Goal: Find specific page/section: Find specific page/section

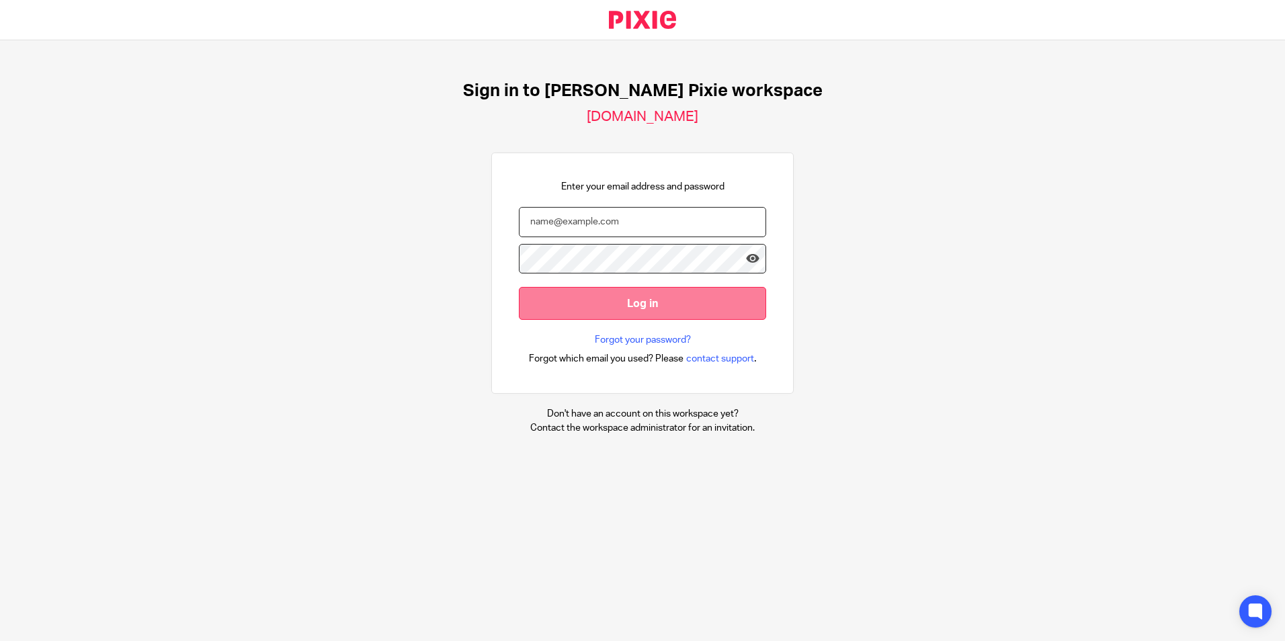
type input "[EMAIL_ADDRESS][DOMAIN_NAME]"
click at [658, 294] on input "Log in" at bounding box center [642, 303] width 247 height 33
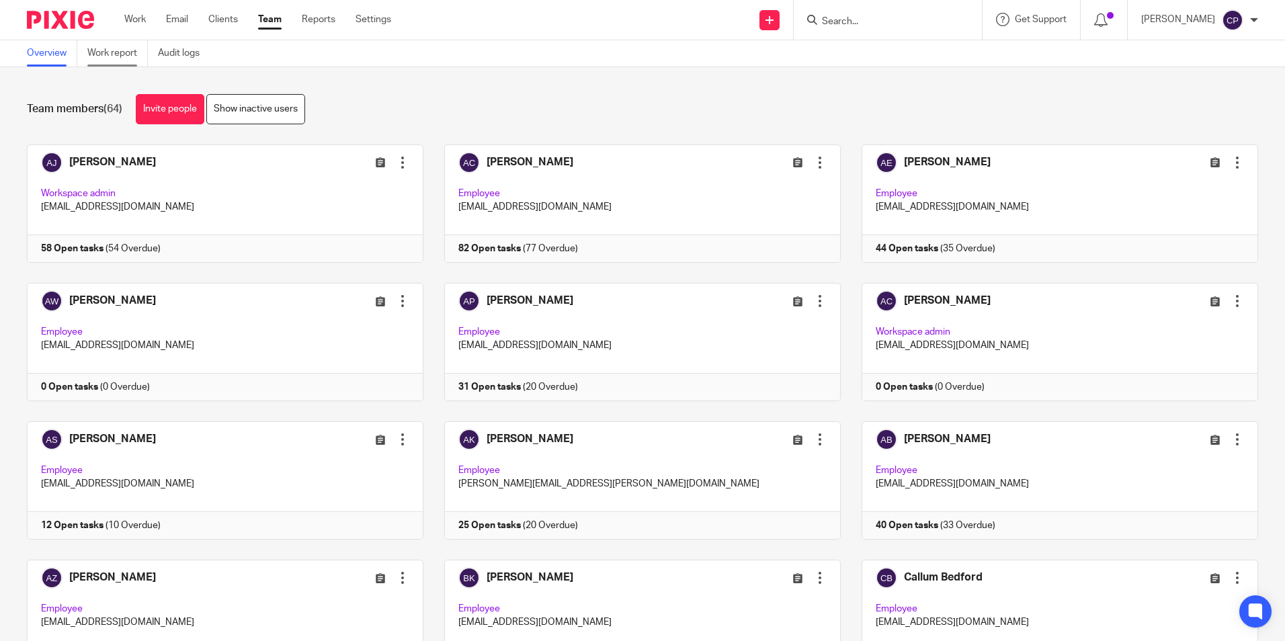
click at [110, 52] on link "Work report" at bounding box center [117, 53] width 60 height 26
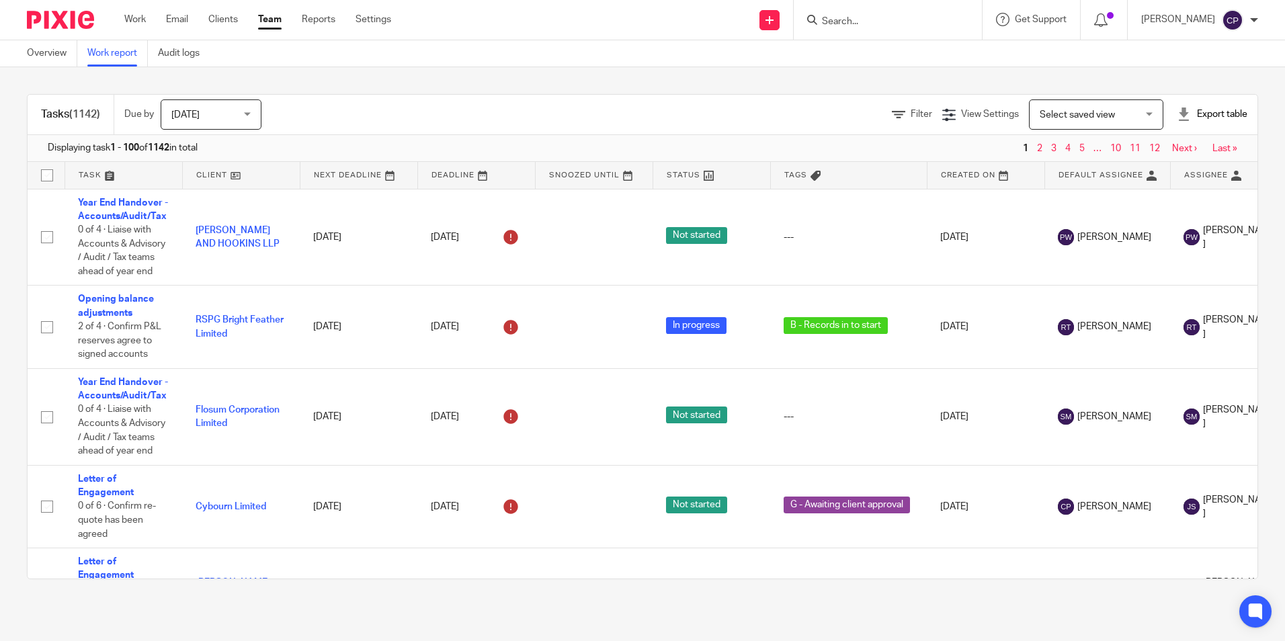
click at [1056, 120] on span "Select saved view" at bounding box center [1089, 114] width 98 height 28
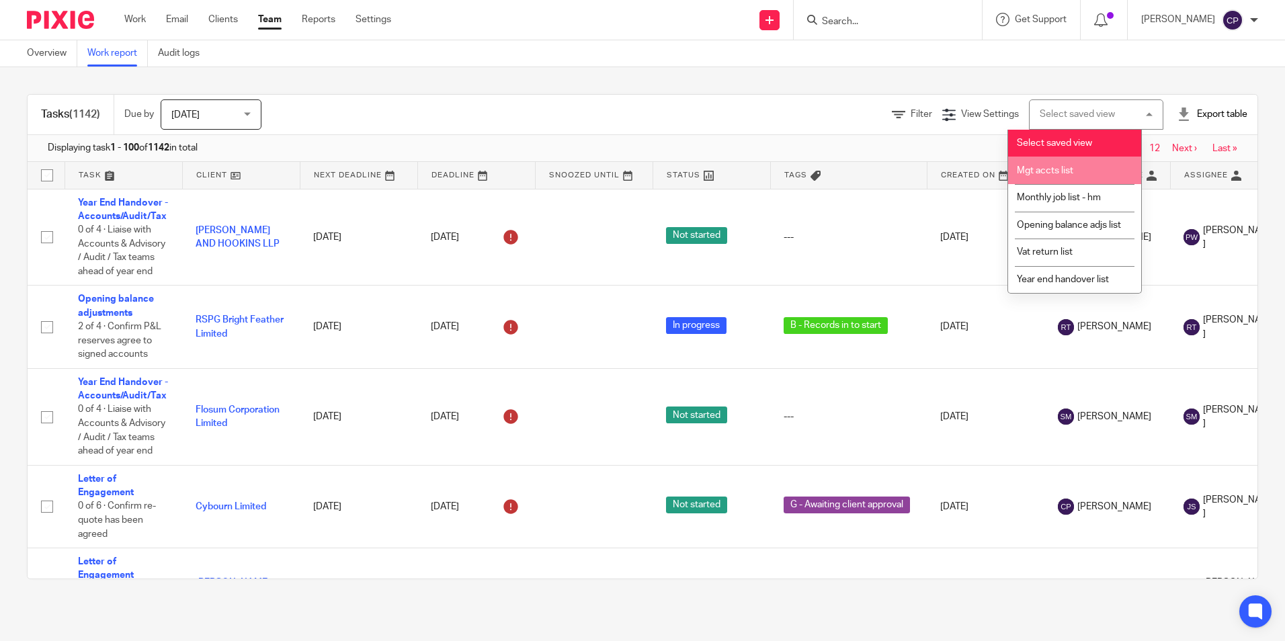
click at [1074, 173] on li "Mgt accts list" at bounding box center [1074, 171] width 133 height 28
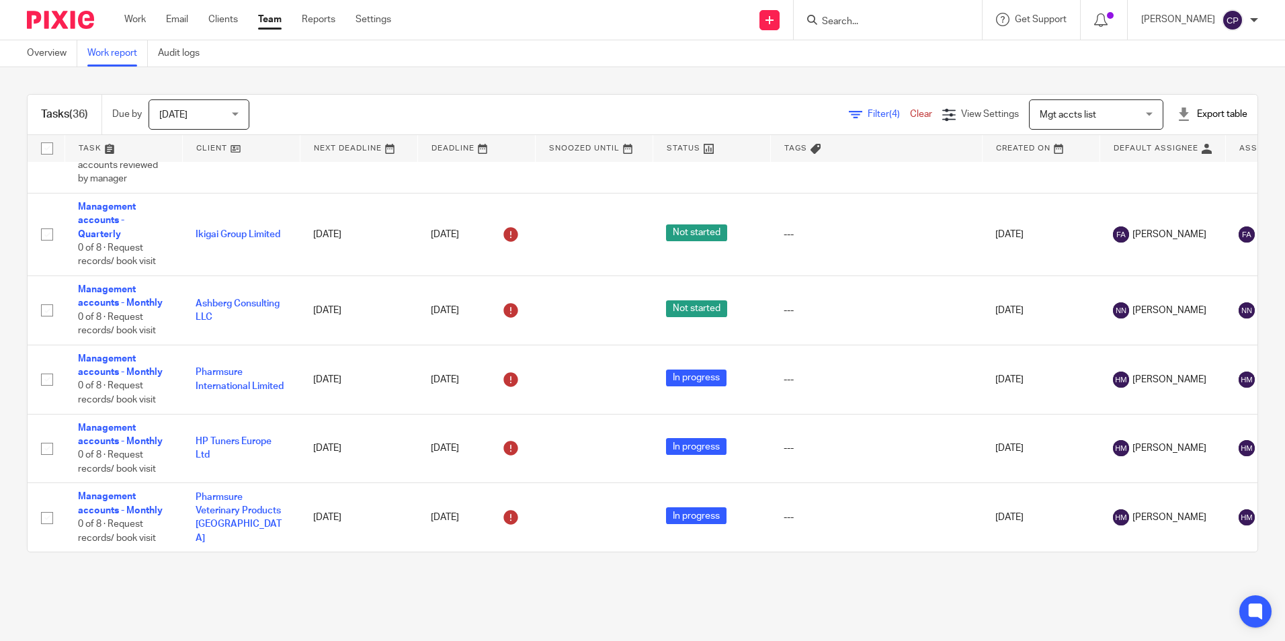
scroll to position [2382, 0]
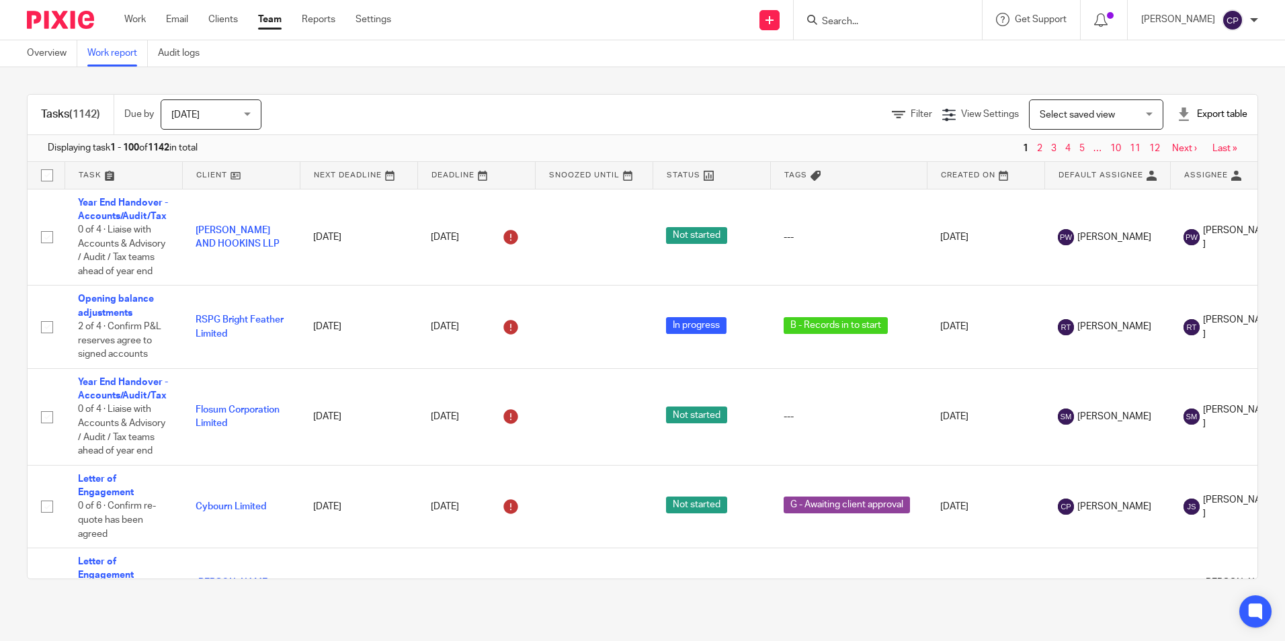
click at [1073, 115] on span "Select saved view" at bounding box center [1077, 114] width 75 height 9
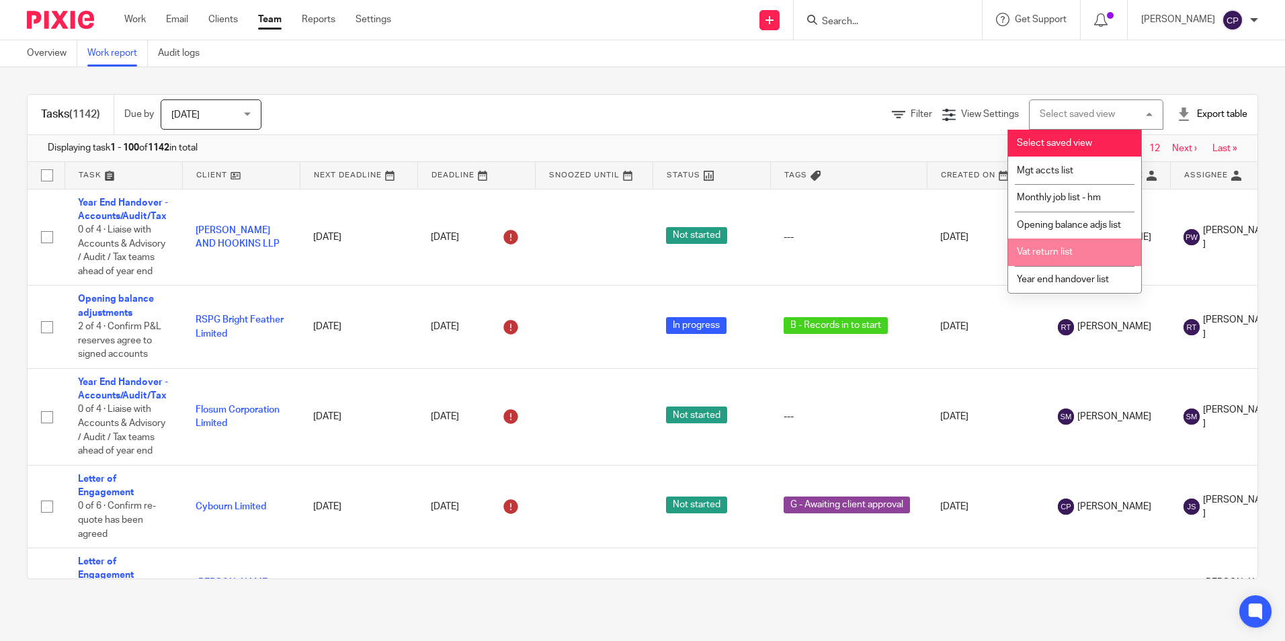
click at [1060, 257] on span "Vat return list" at bounding box center [1045, 251] width 56 height 9
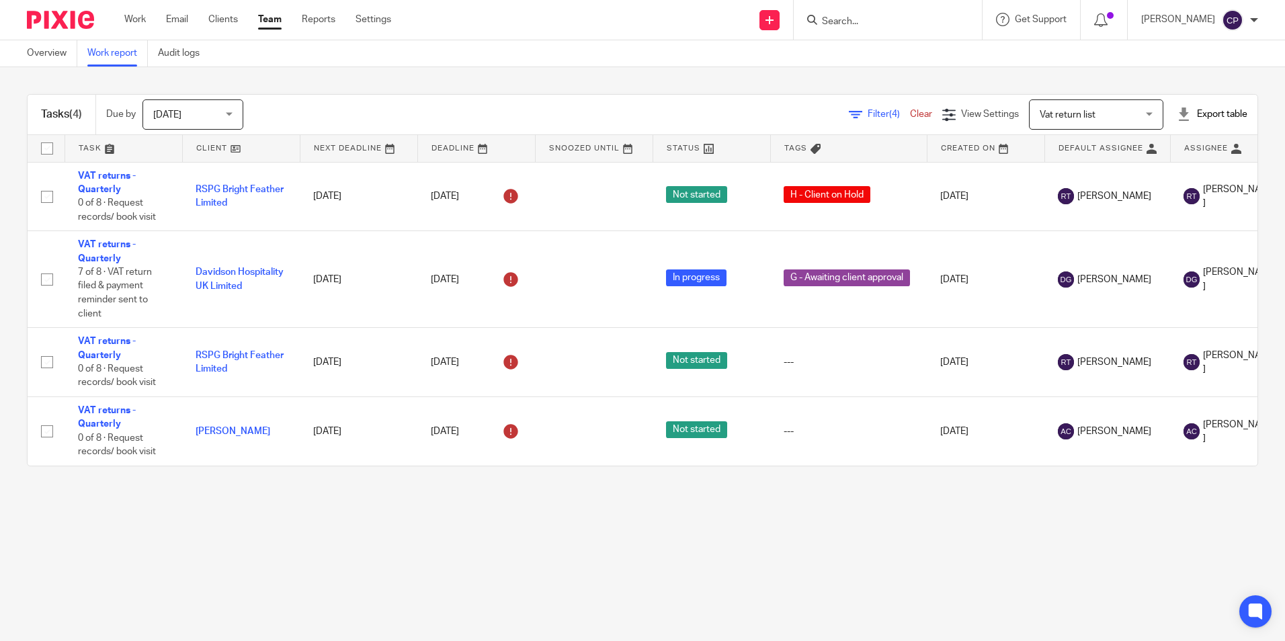
click at [181, 116] on span "[DATE]" at bounding box center [188, 114] width 71 height 28
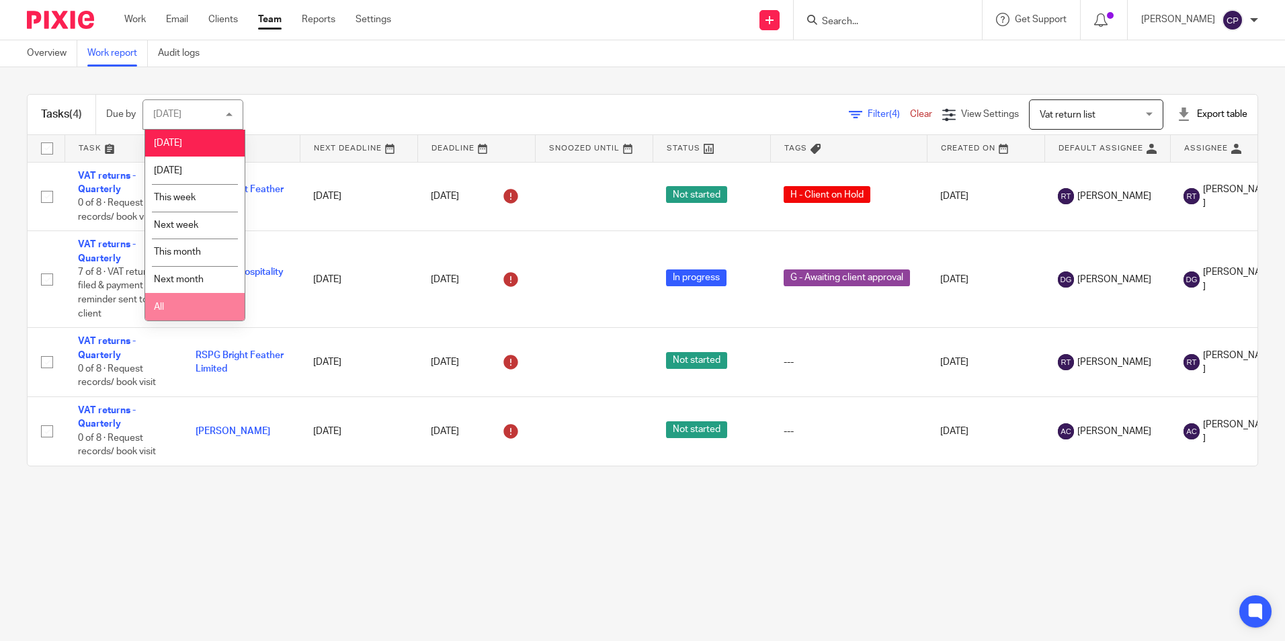
click at [182, 310] on li "All" at bounding box center [194, 307] width 99 height 28
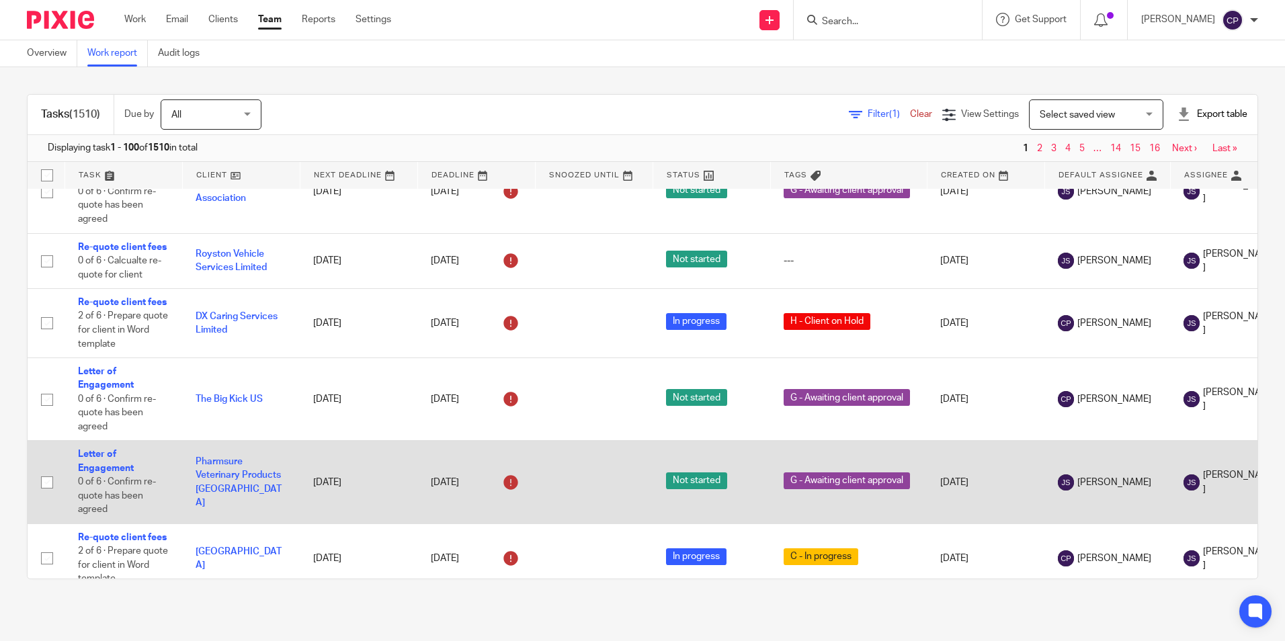
scroll to position [1411, 0]
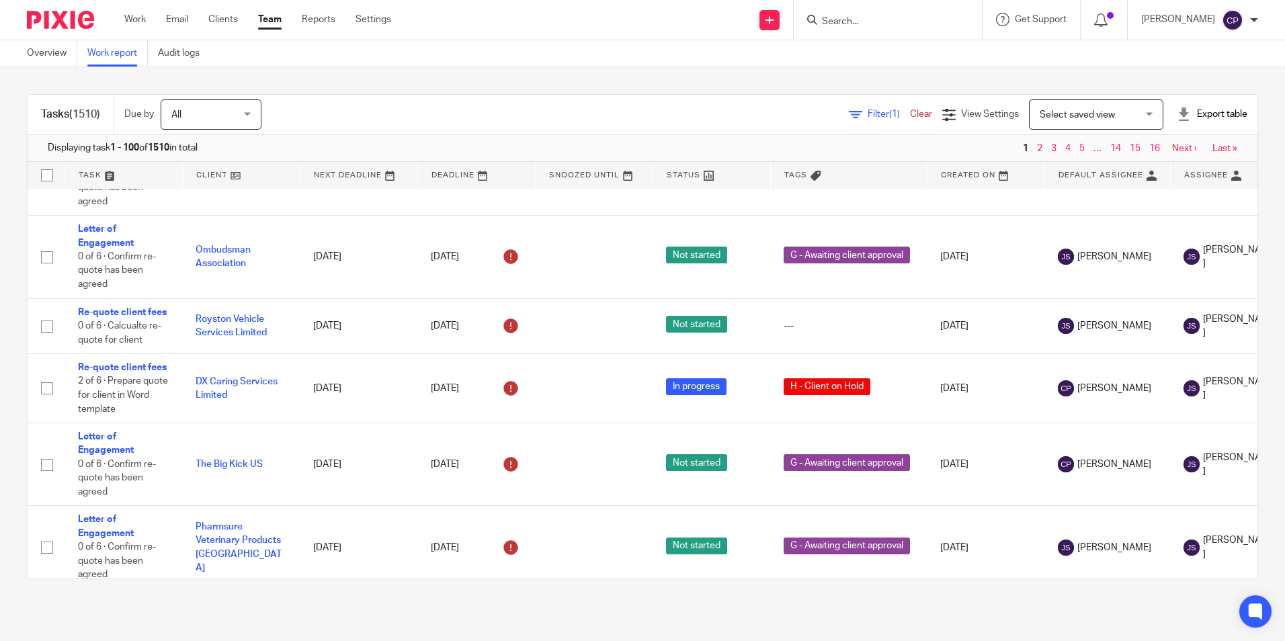
click at [1113, 115] on span "Select saved view" at bounding box center [1089, 114] width 98 height 28
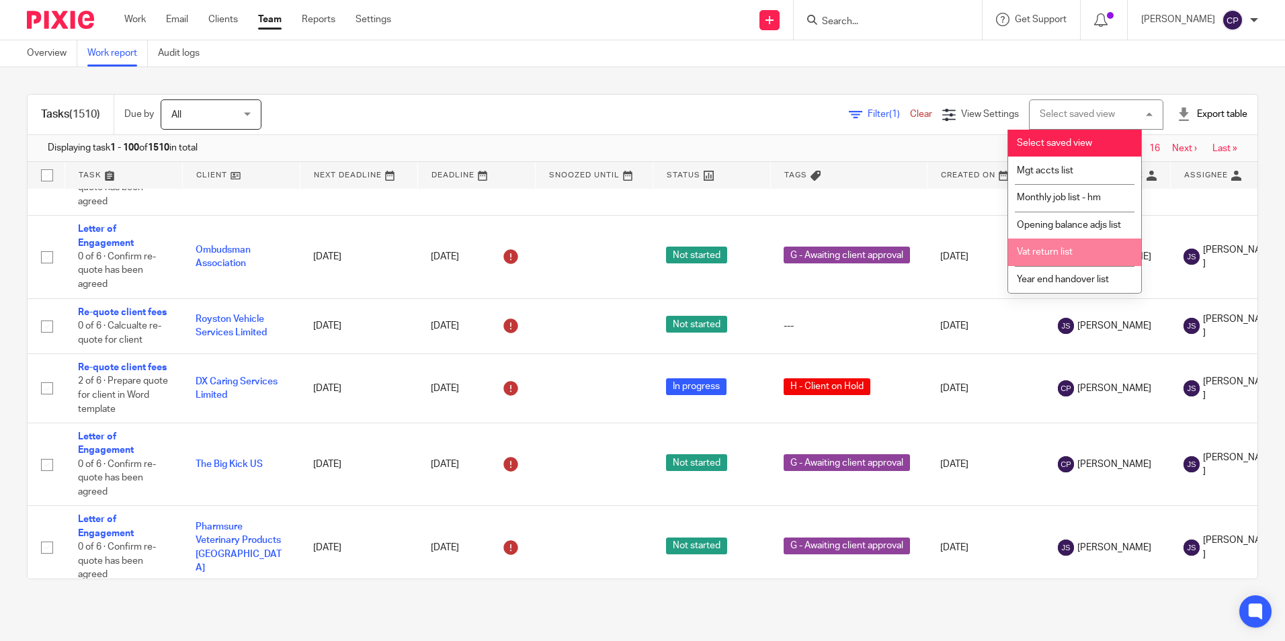
click at [1044, 258] on li "Vat return list" at bounding box center [1074, 253] width 133 height 28
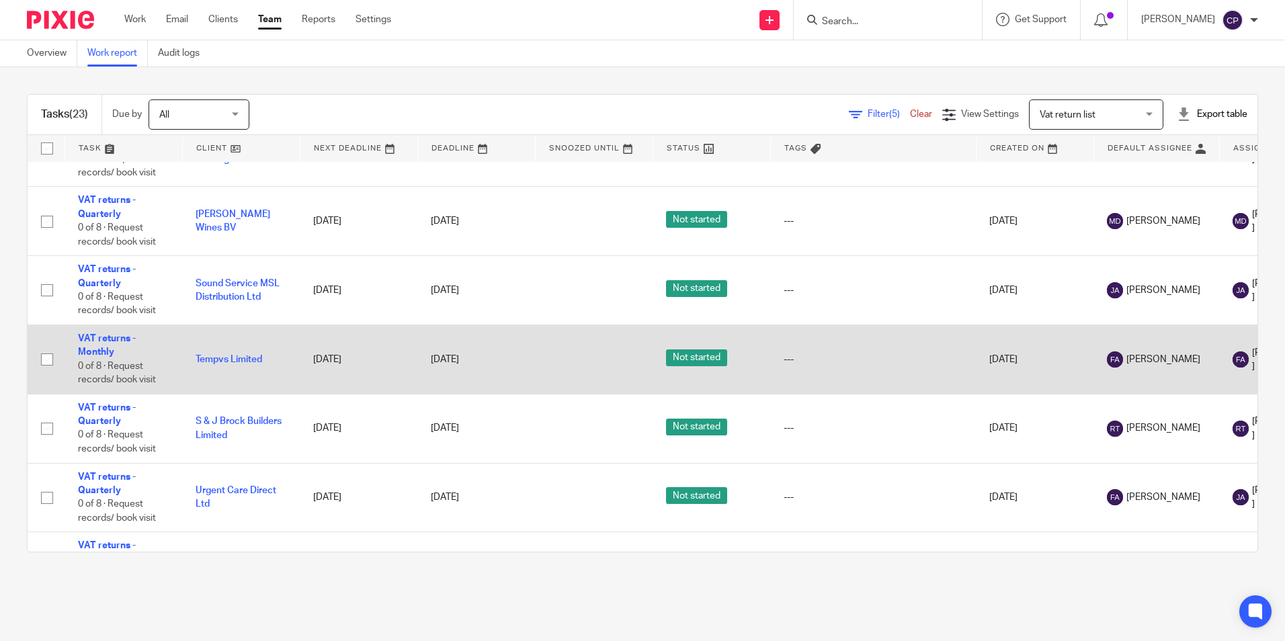
scroll to position [1319, 0]
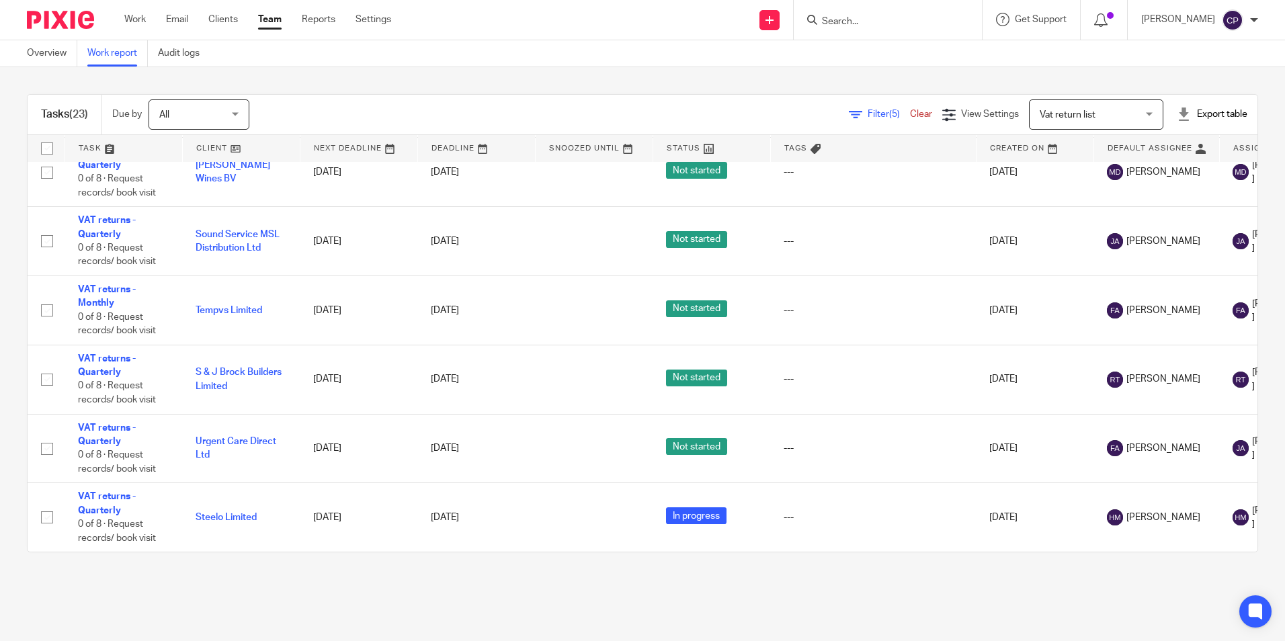
click at [1087, 120] on span "Vat return list" at bounding box center [1089, 114] width 98 height 28
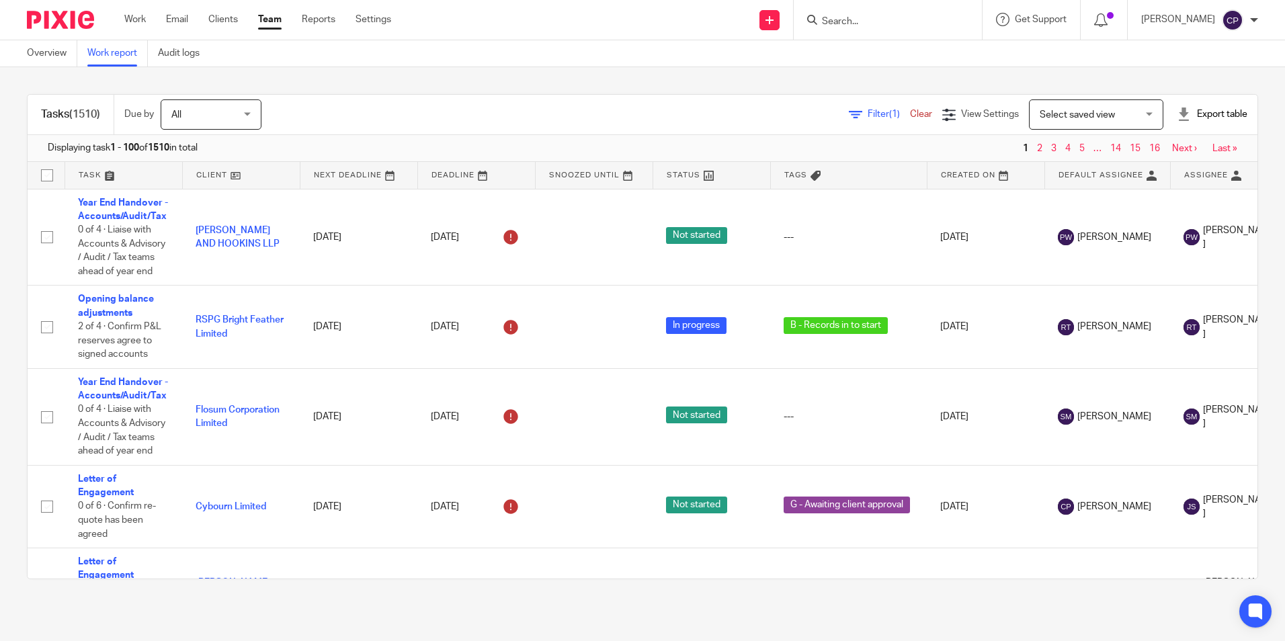
click at [910, 112] on link "Clear" at bounding box center [921, 114] width 22 height 9
click at [868, 114] on span "Filter (1)" at bounding box center [889, 114] width 42 height 9
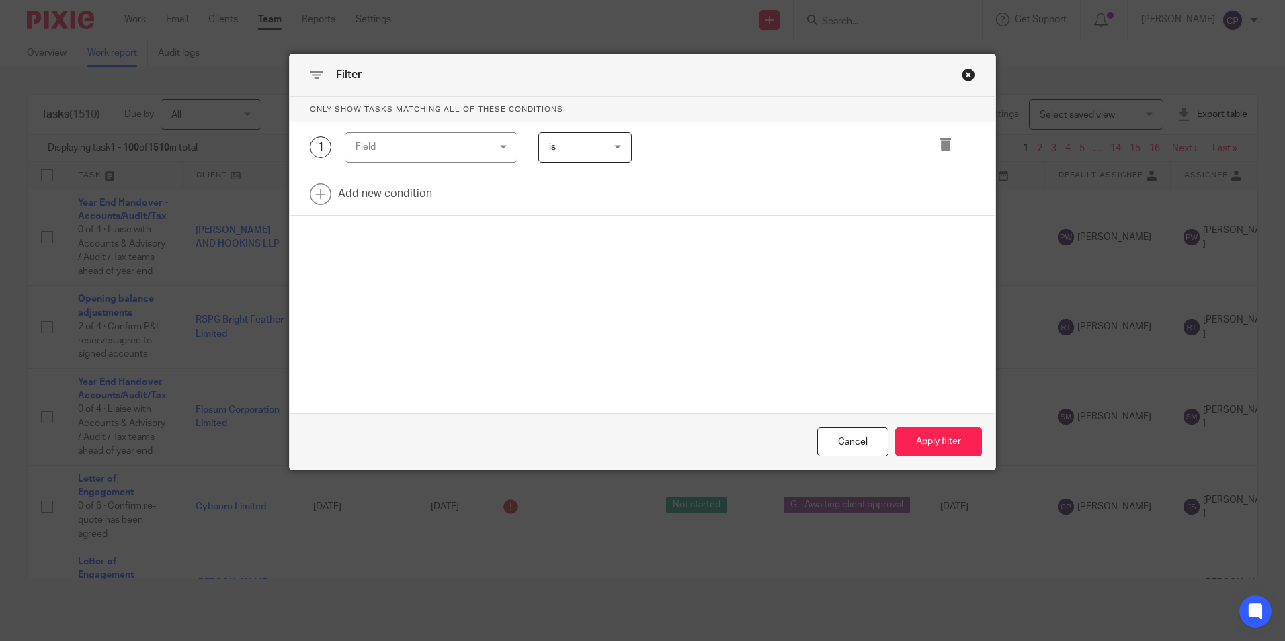
click at [407, 153] on div "Field" at bounding box center [419, 147] width 129 height 28
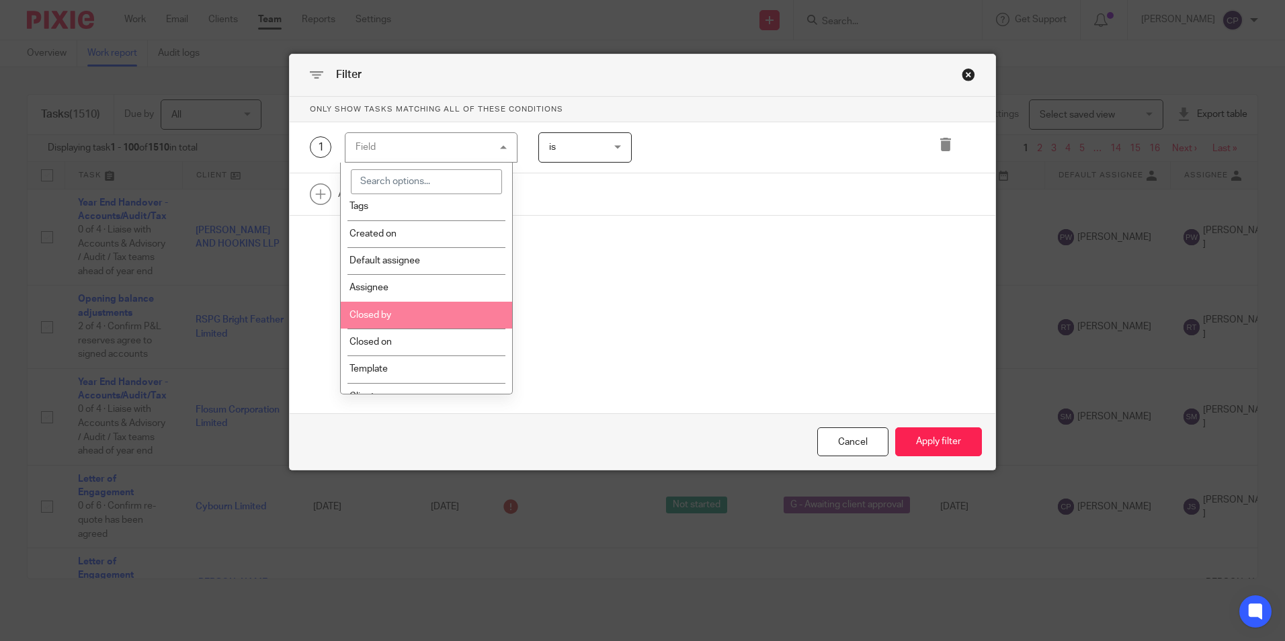
scroll to position [134, 0]
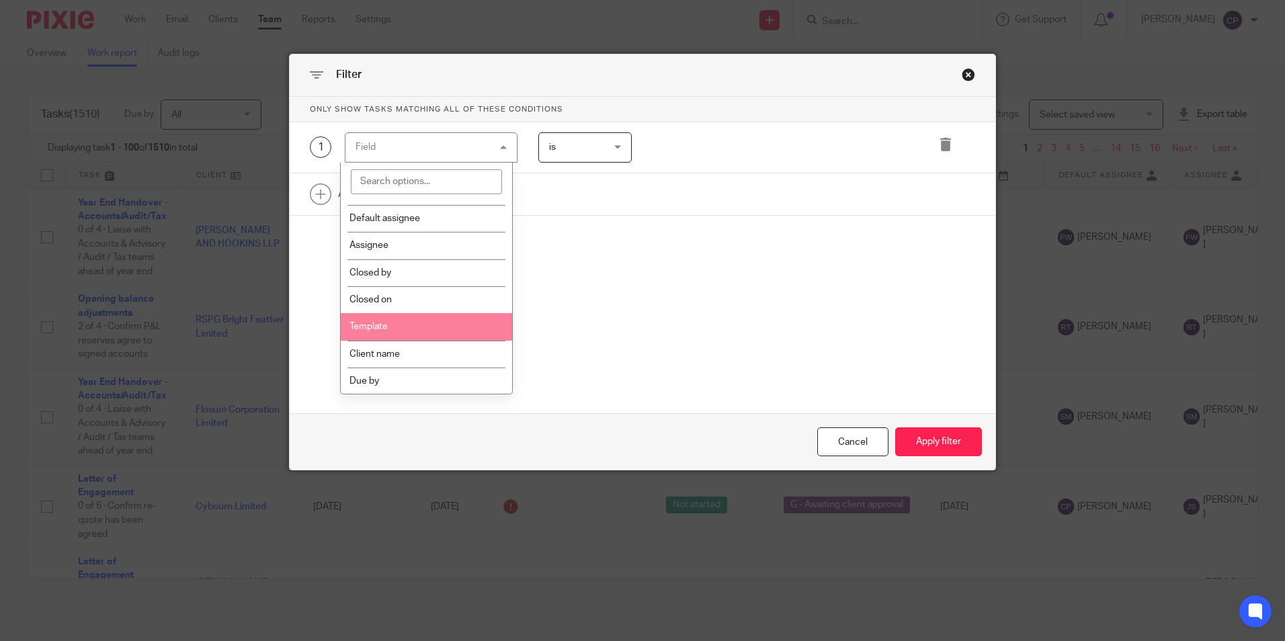
drag, startPoint x: 398, startPoint y: 330, endPoint x: 664, endPoint y: 198, distance: 297.2
click at [398, 331] on li "Template" at bounding box center [426, 326] width 171 height 27
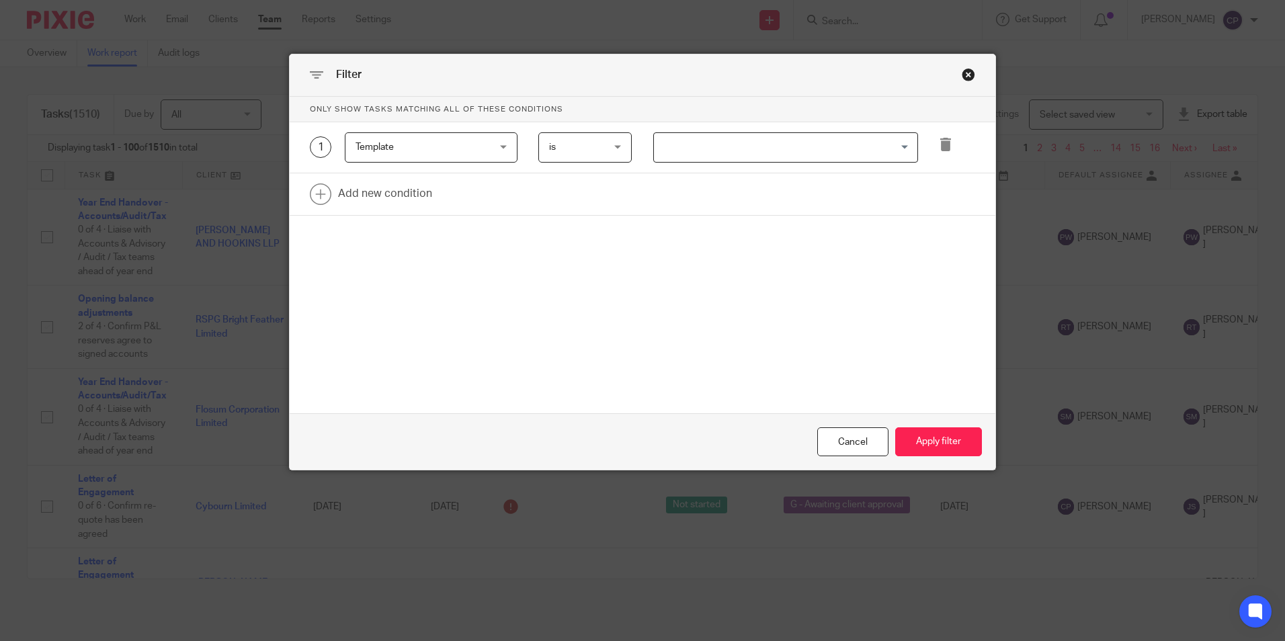
click at [709, 157] on input "Search for option" at bounding box center [782, 148] width 255 height 24
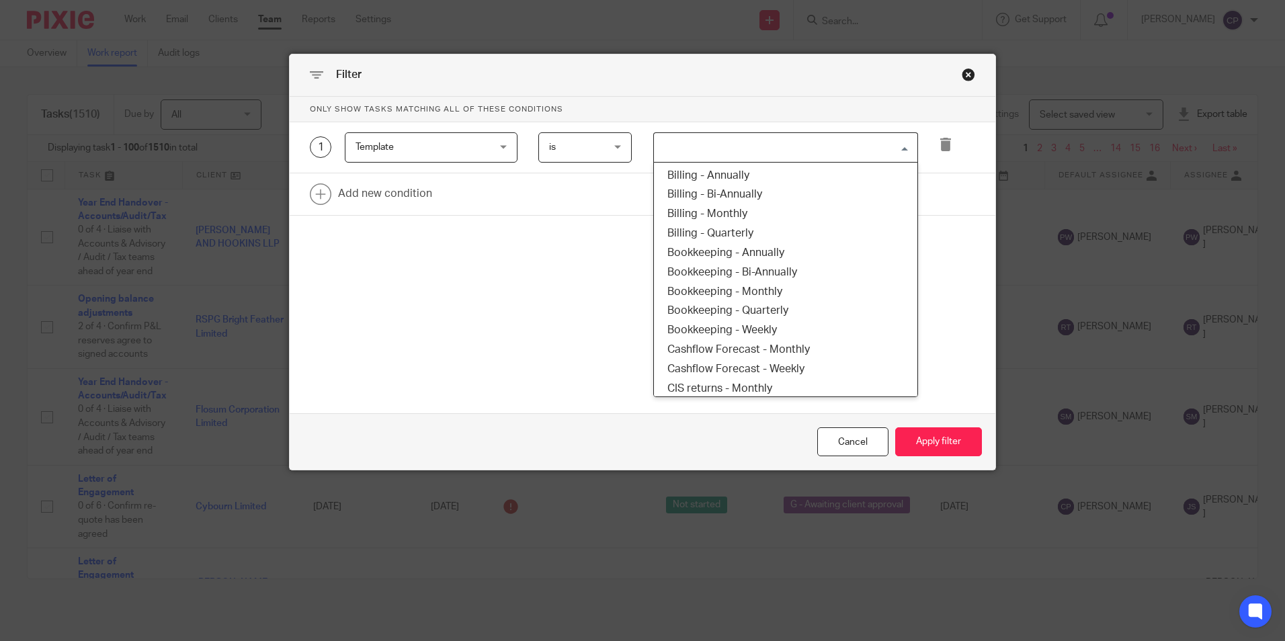
type input "c"
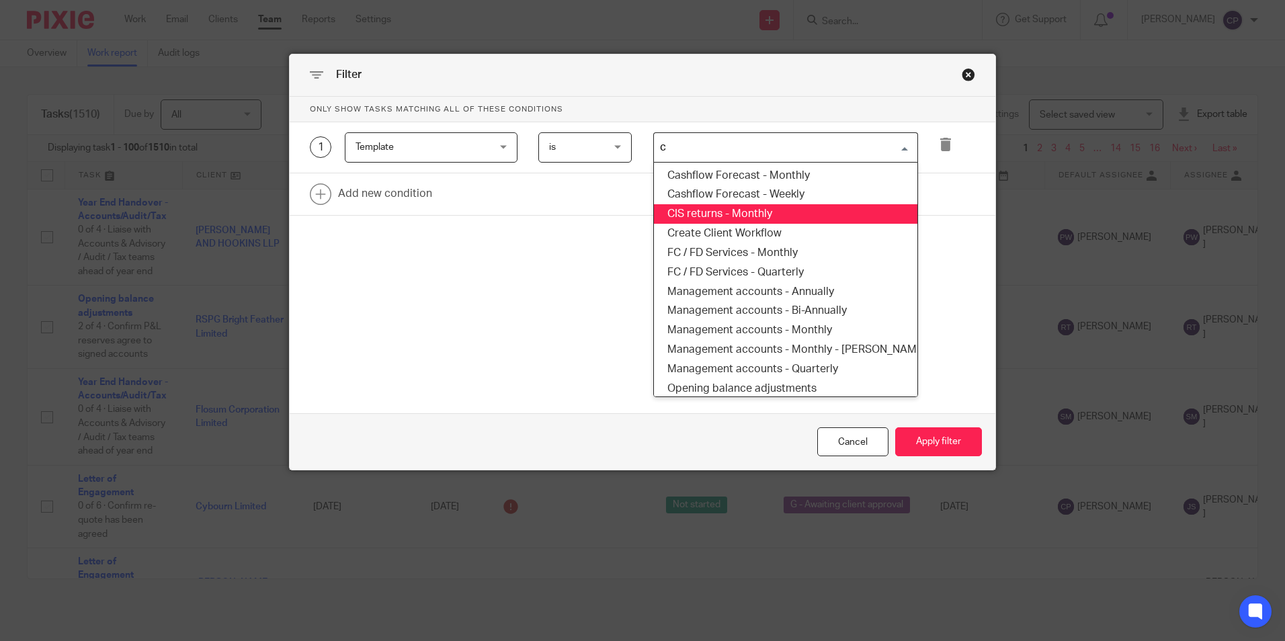
click at [723, 217] on li "CIS returns - Monthly" at bounding box center [785, 213] width 263 height 19
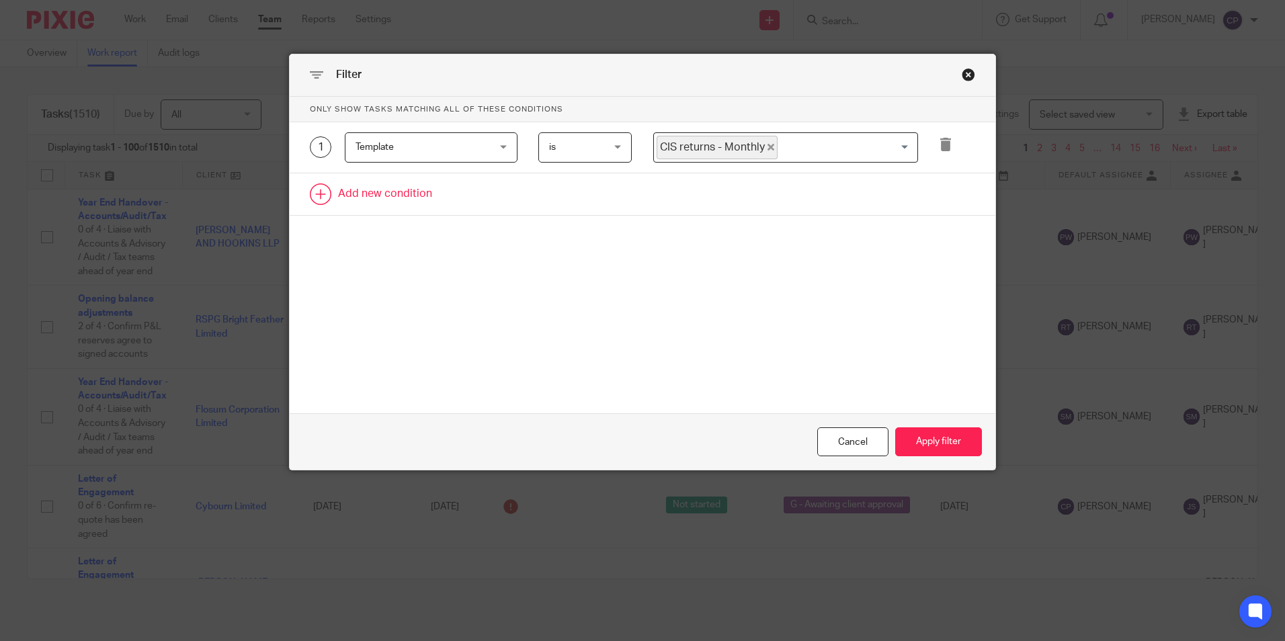
click at [385, 198] on link at bounding box center [643, 194] width 706 height 42
drag, startPoint x: 458, startPoint y: 205, endPoint x: 468, endPoint y: 205, distance: 9.4
click at [460, 205] on div "Field" at bounding box center [419, 198] width 129 height 28
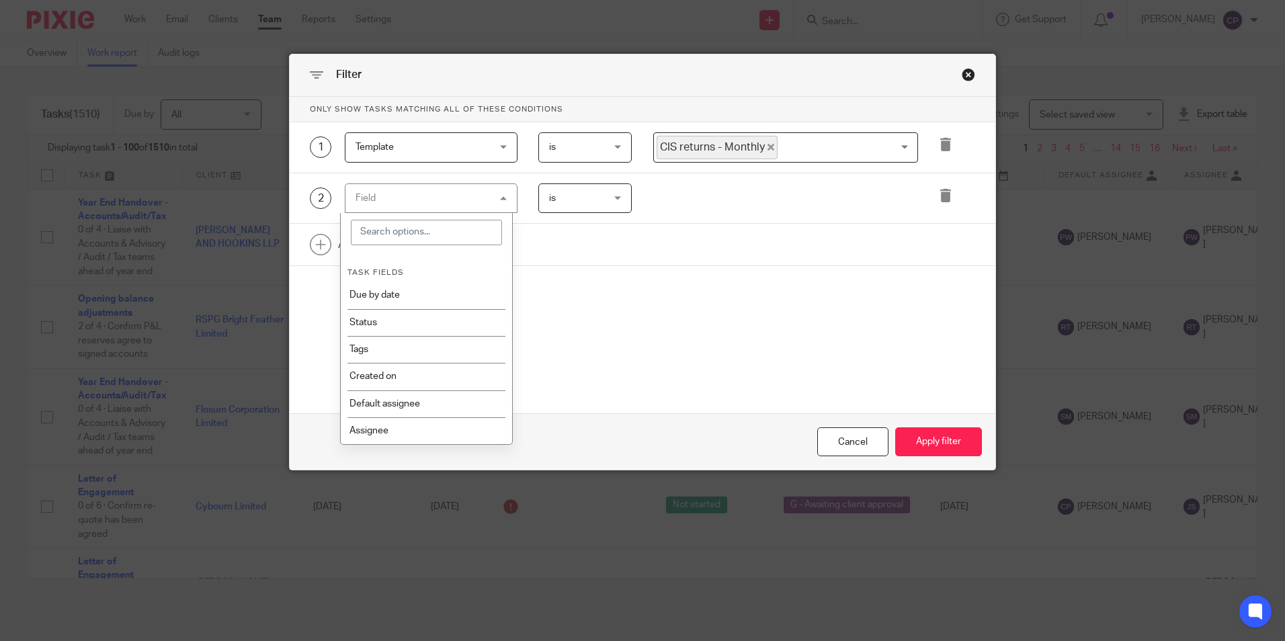
scroll to position [1588, 0]
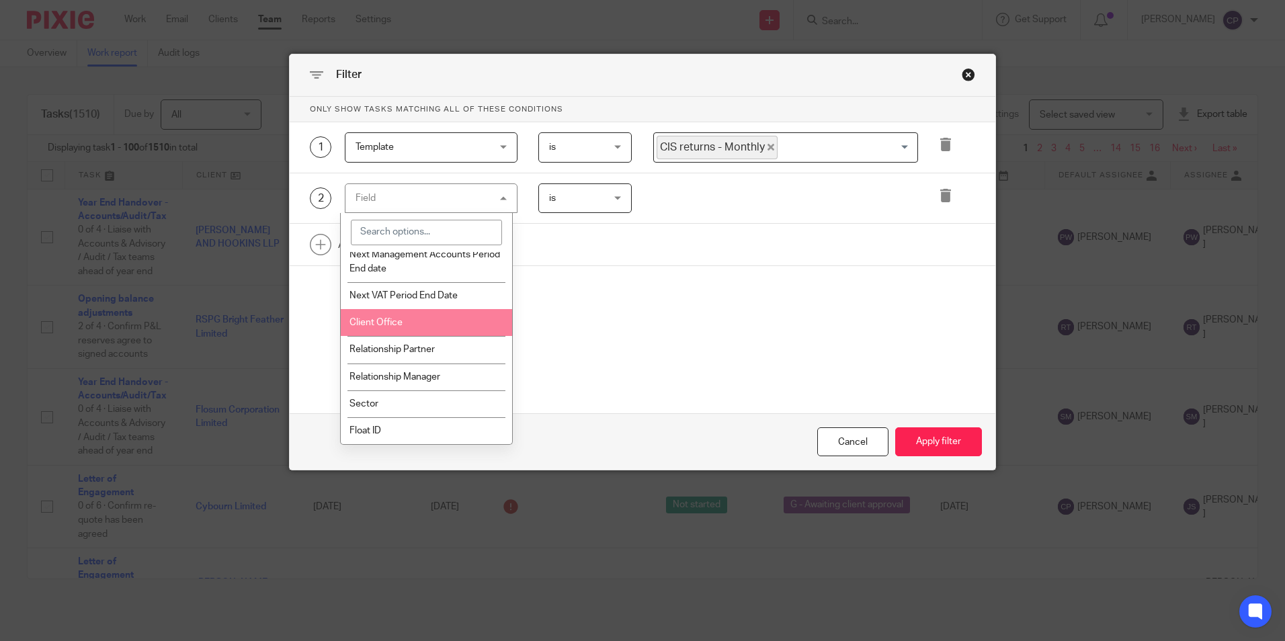
click at [409, 316] on li "Client Office" at bounding box center [426, 322] width 171 height 27
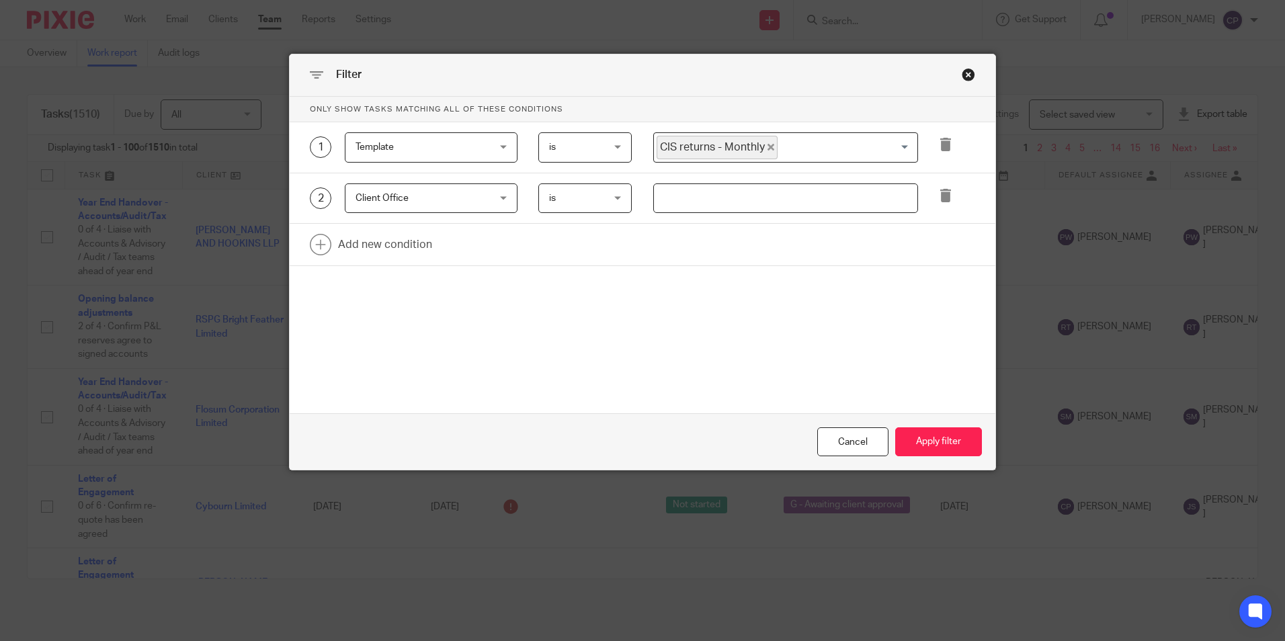
click at [704, 200] on input "text" at bounding box center [785, 198] width 265 height 30
type input "Stevenage"
click at [939, 446] on button "Apply filter" at bounding box center [938, 441] width 87 height 29
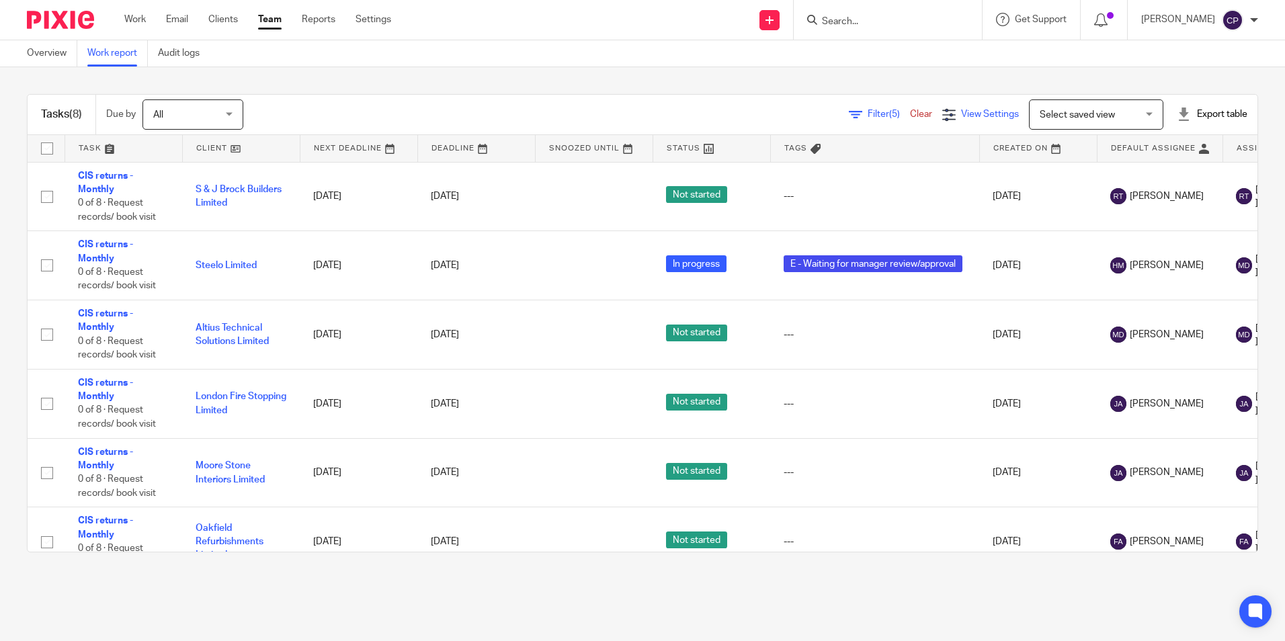
click at [942, 117] on div "View Settings" at bounding box center [980, 115] width 77 height 14
click at [922, 169] on link "Save" at bounding box center [916, 171] width 25 height 11
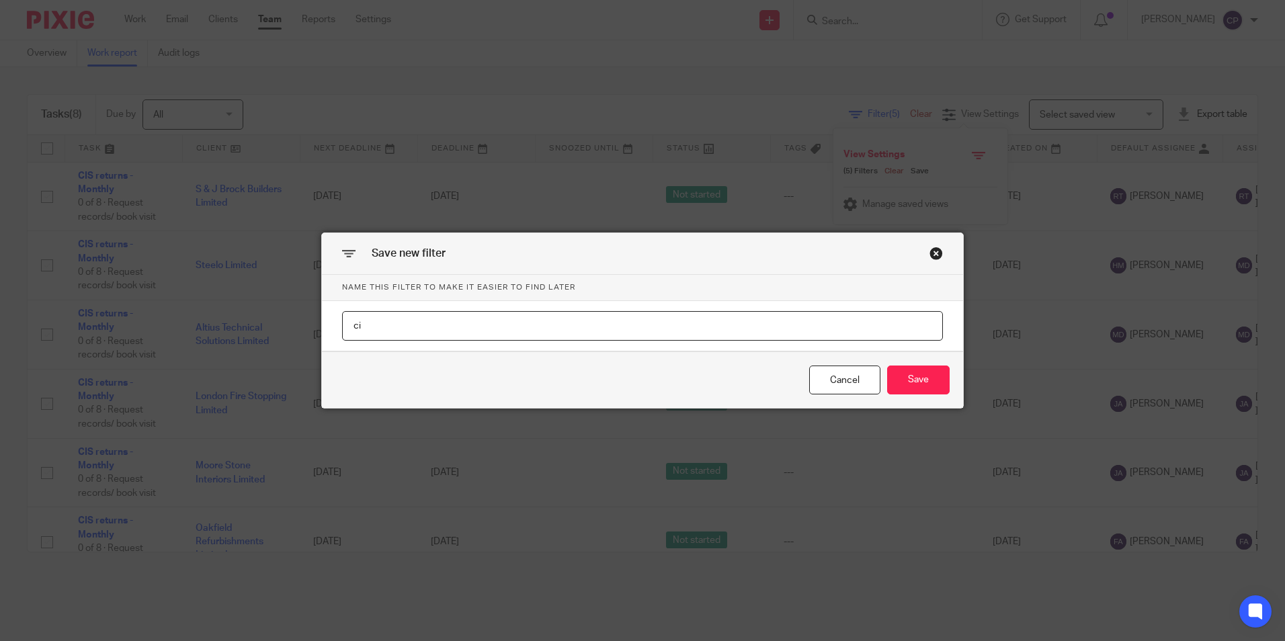
type input "c"
type input "CIS Returns"
click at [908, 389] on button "Save" at bounding box center [918, 380] width 62 height 29
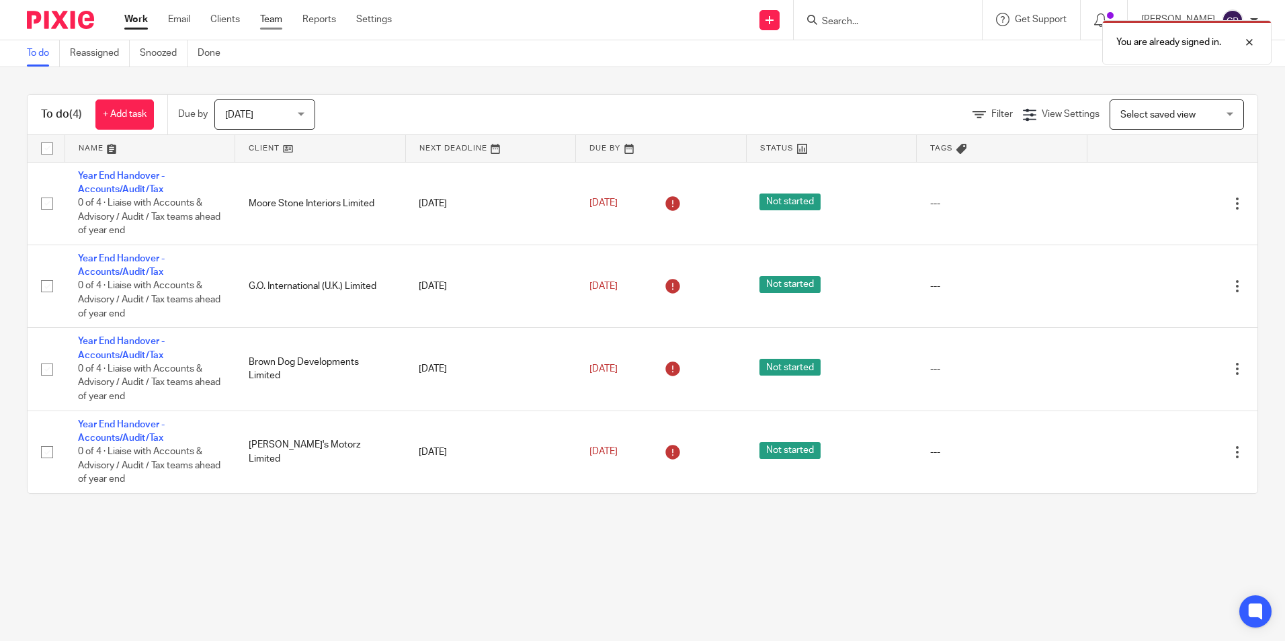
click at [277, 17] on link "Team" at bounding box center [271, 19] width 22 height 13
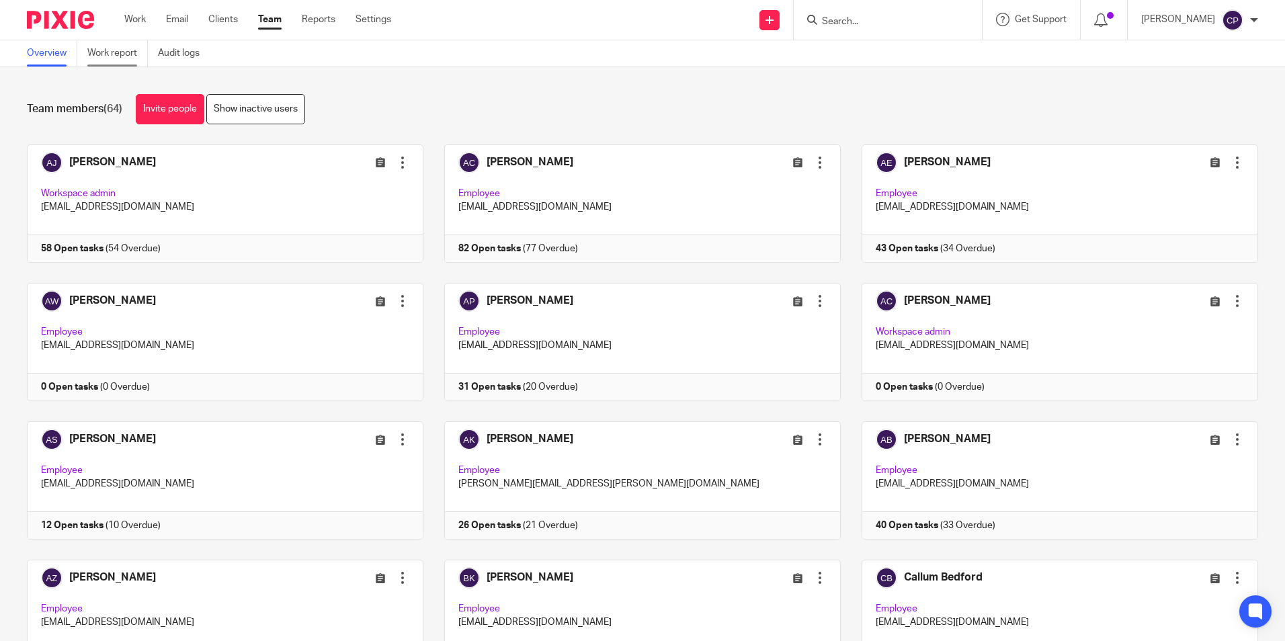
click at [118, 54] on link "Work report" at bounding box center [117, 53] width 60 height 26
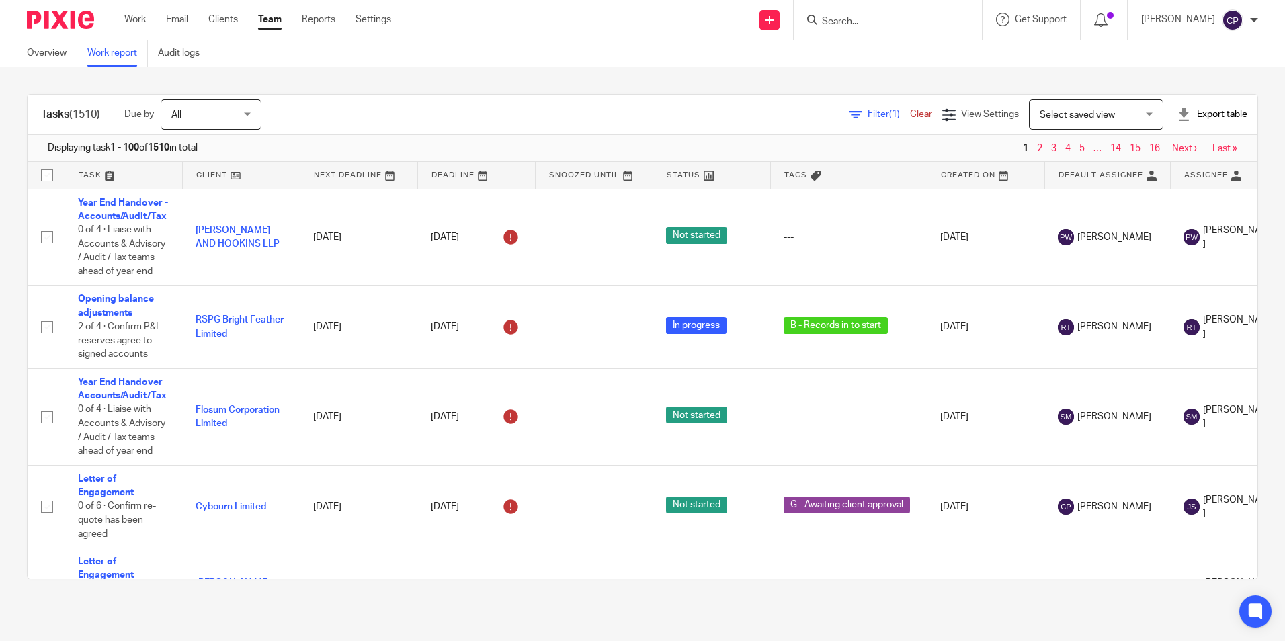
click at [1042, 126] on span "Select saved view" at bounding box center [1089, 114] width 98 height 28
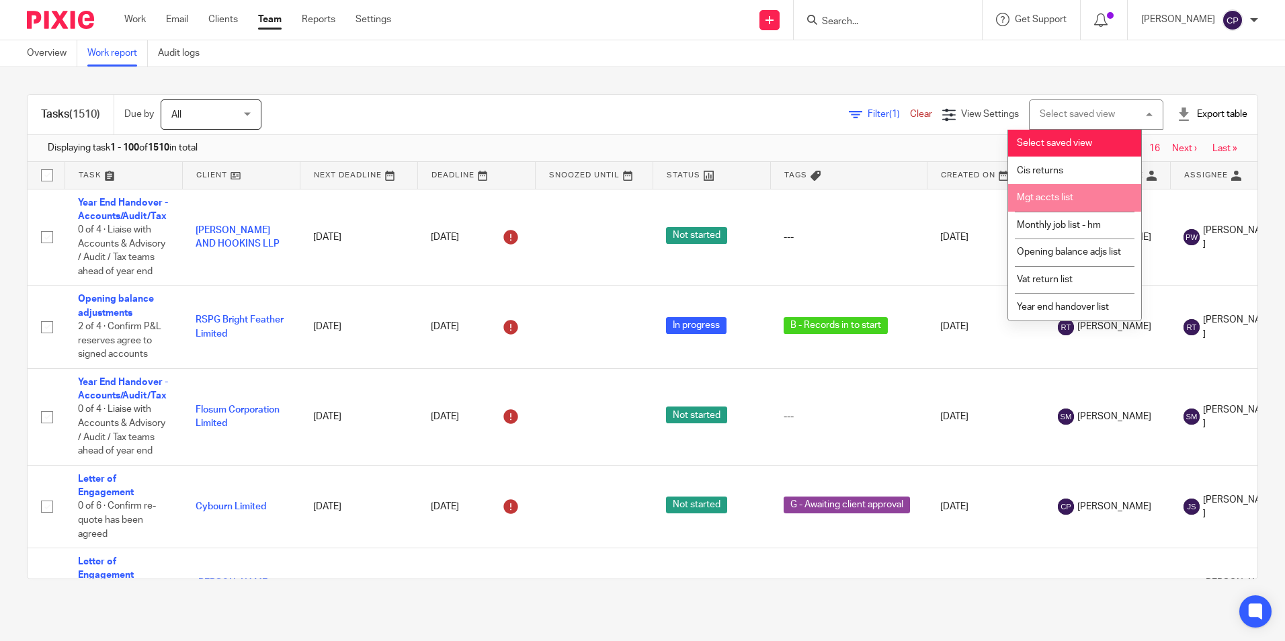
click at [1050, 192] on li "Mgt accts list" at bounding box center [1074, 198] width 133 height 28
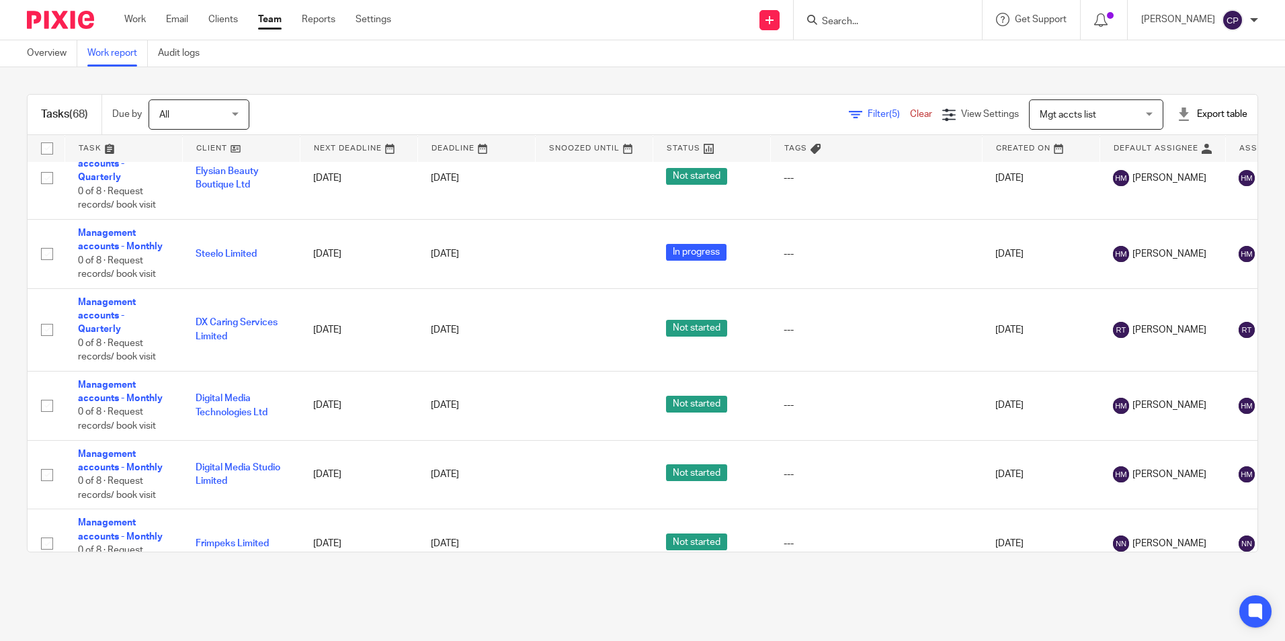
scroll to position [4785, 0]
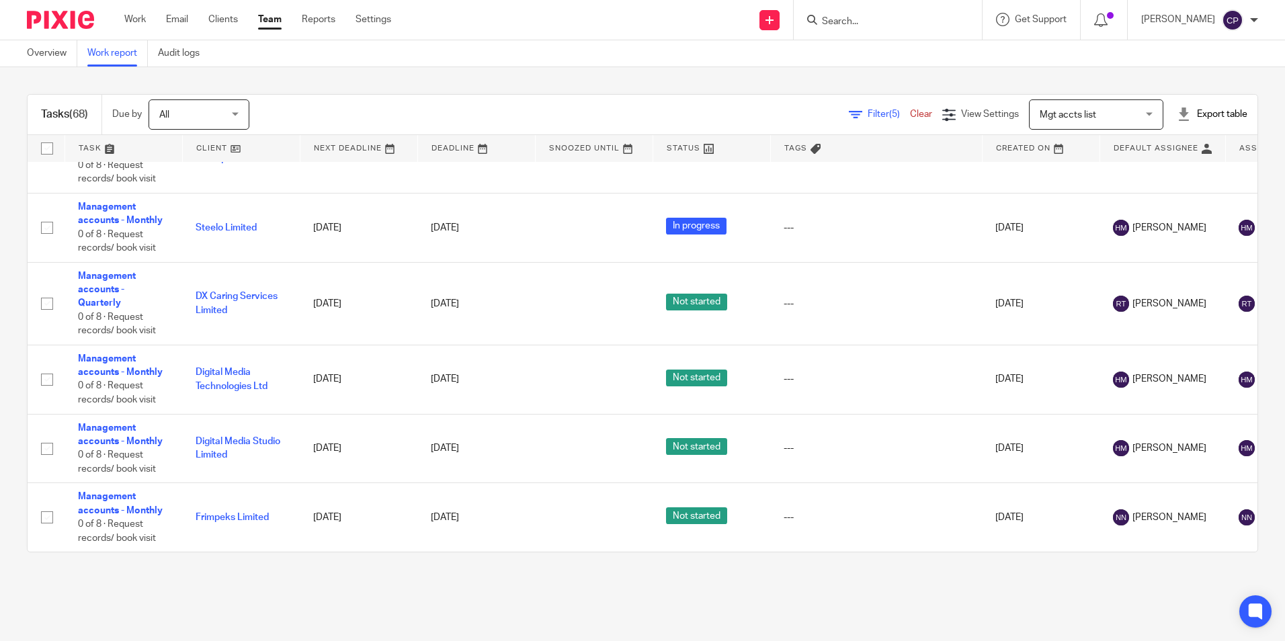
click at [887, 17] on input "Search" at bounding box center [881, 22] width 121 height 12
type input "a"
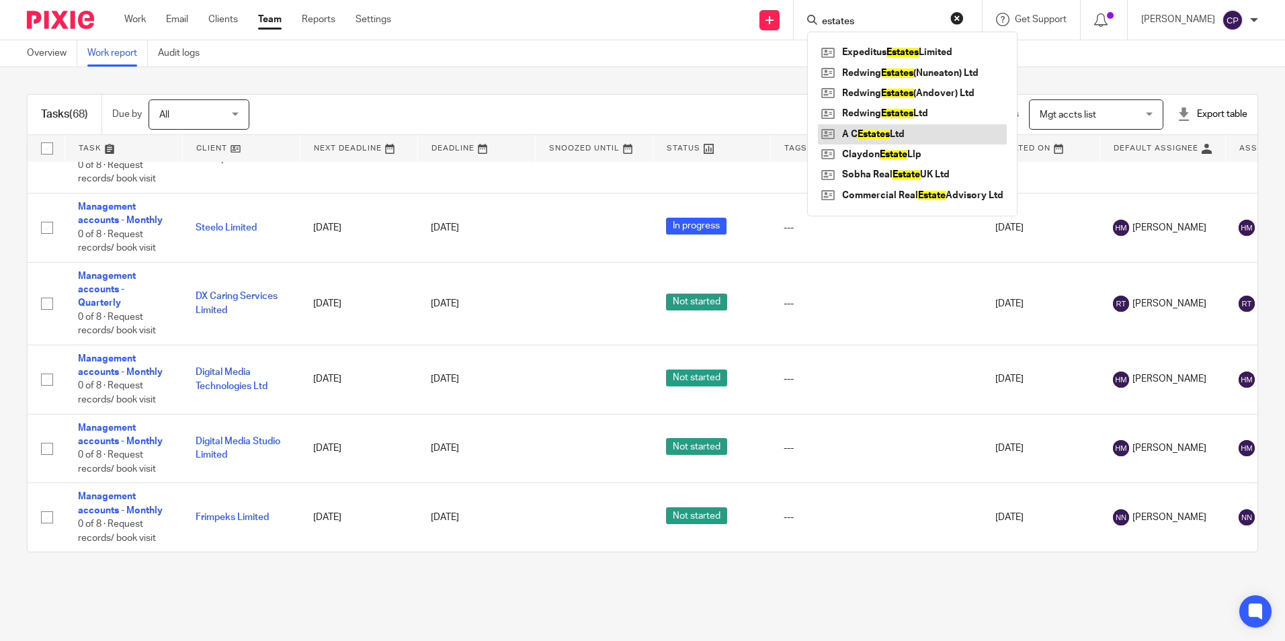
type input "estates"
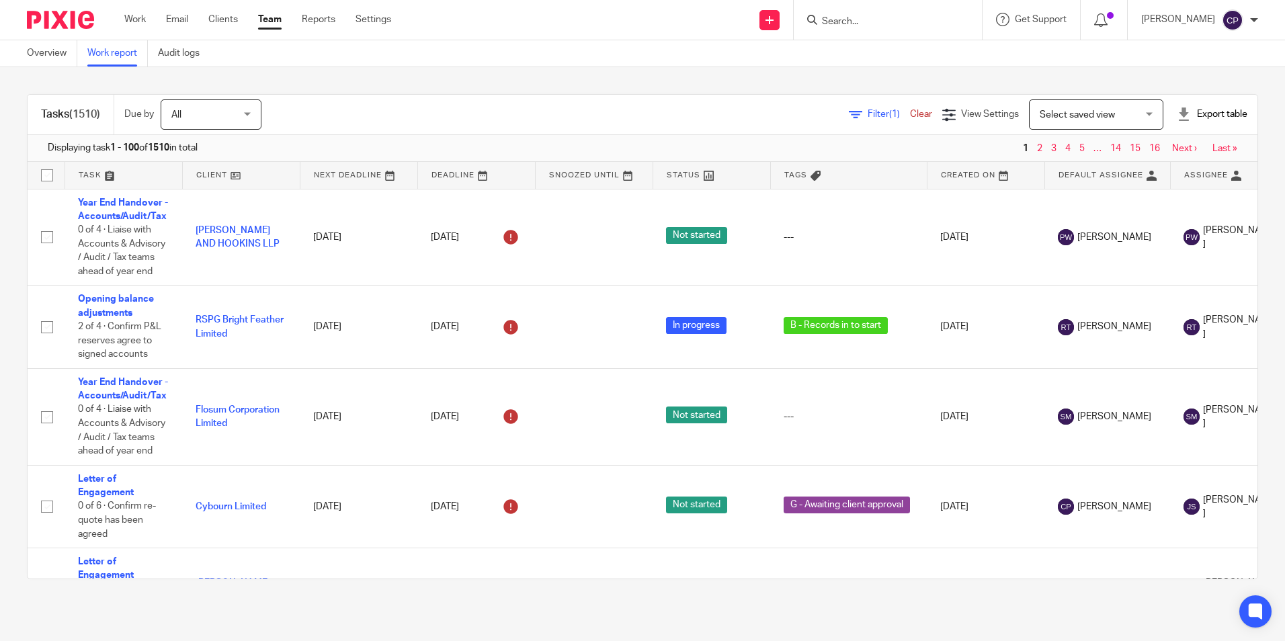
click at [1064, 113] on span "Select saved view" at bounding box center [1077, 114] width 75 height 9
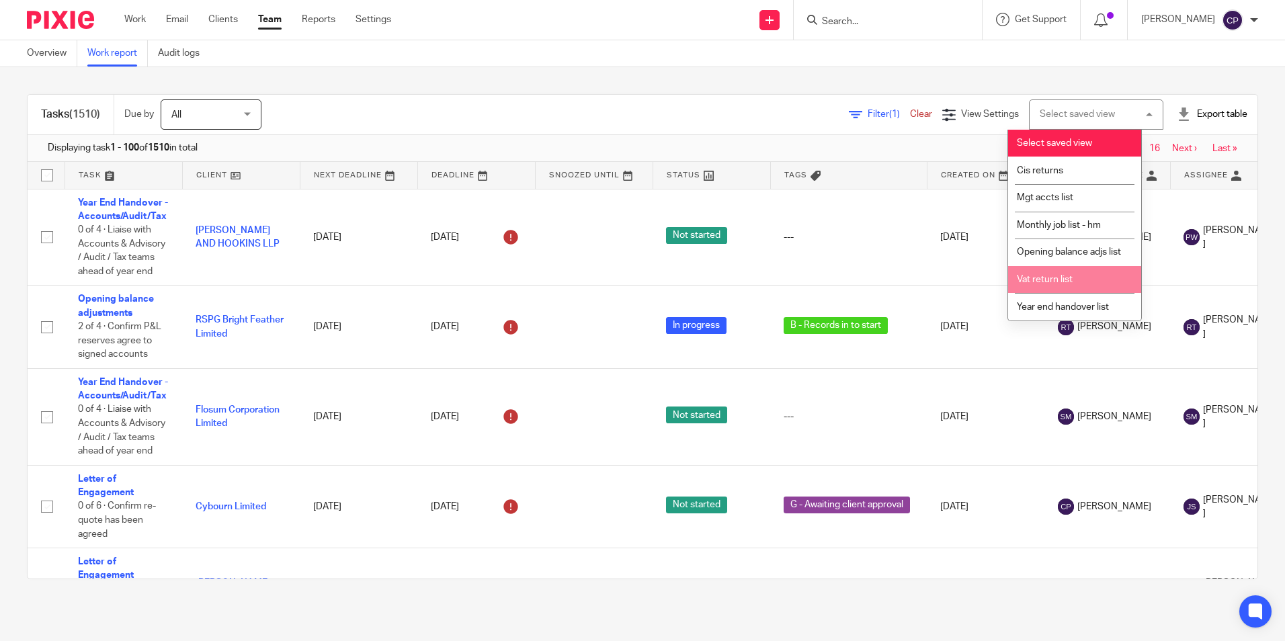
click at [1072, 284] on span "Vat return list" at bounding box center [1045, 279] width 56 height 9
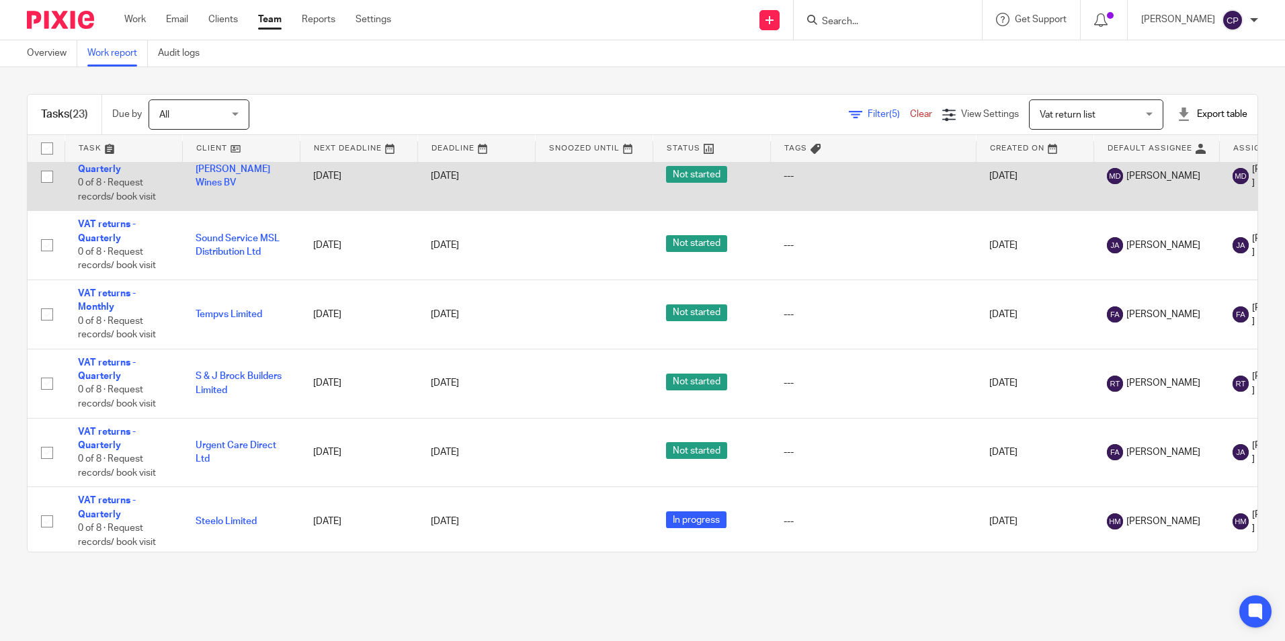
scroll to position [1319, 0]
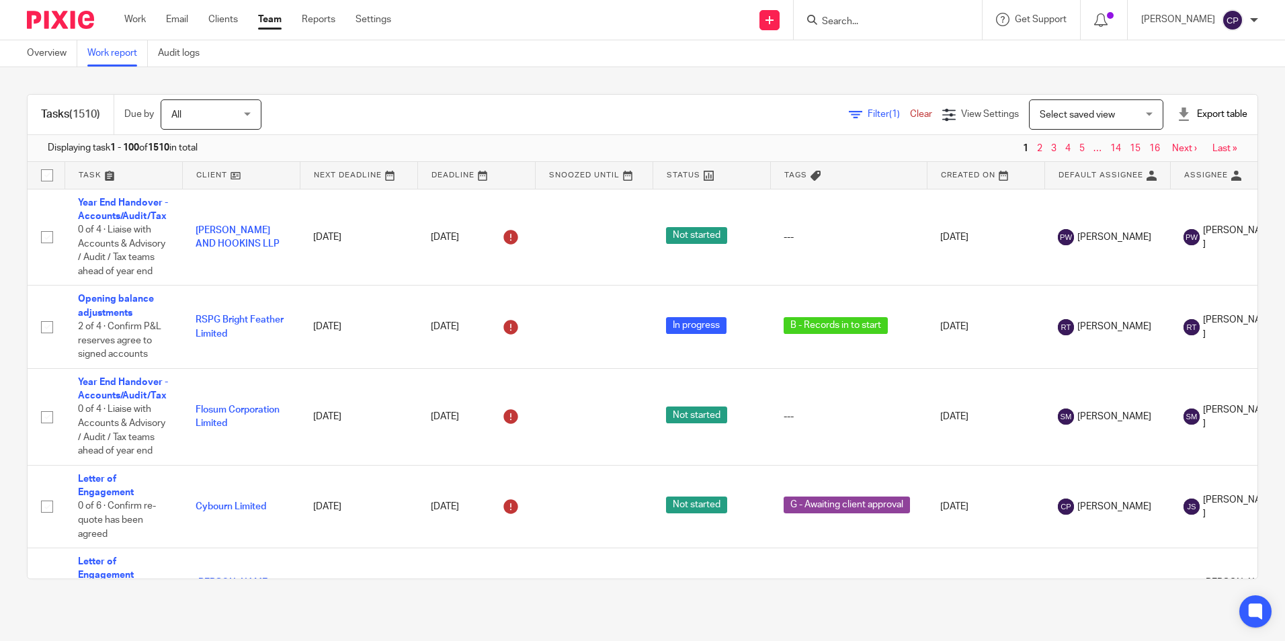
click at [1071, 108] on span "Select saved view" at bounding box center [1089, 114] width 98 height 28
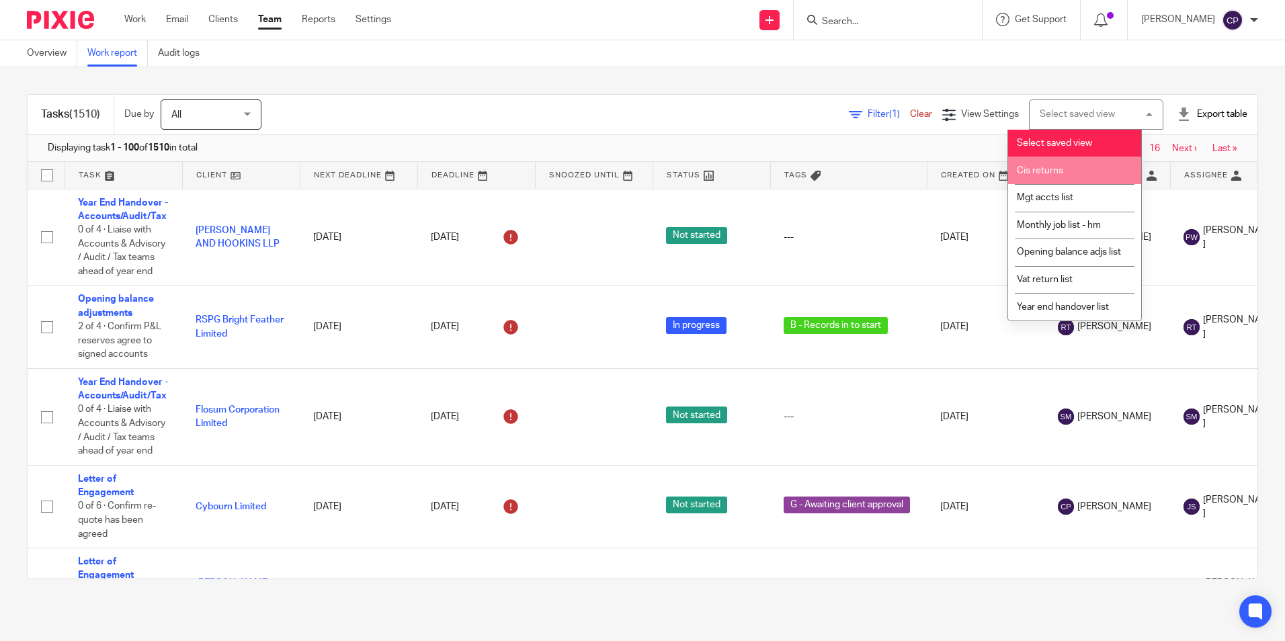
click at [1058, 177] on li "Cis returns" at bounding box center [1074, 171] width 133 height 28
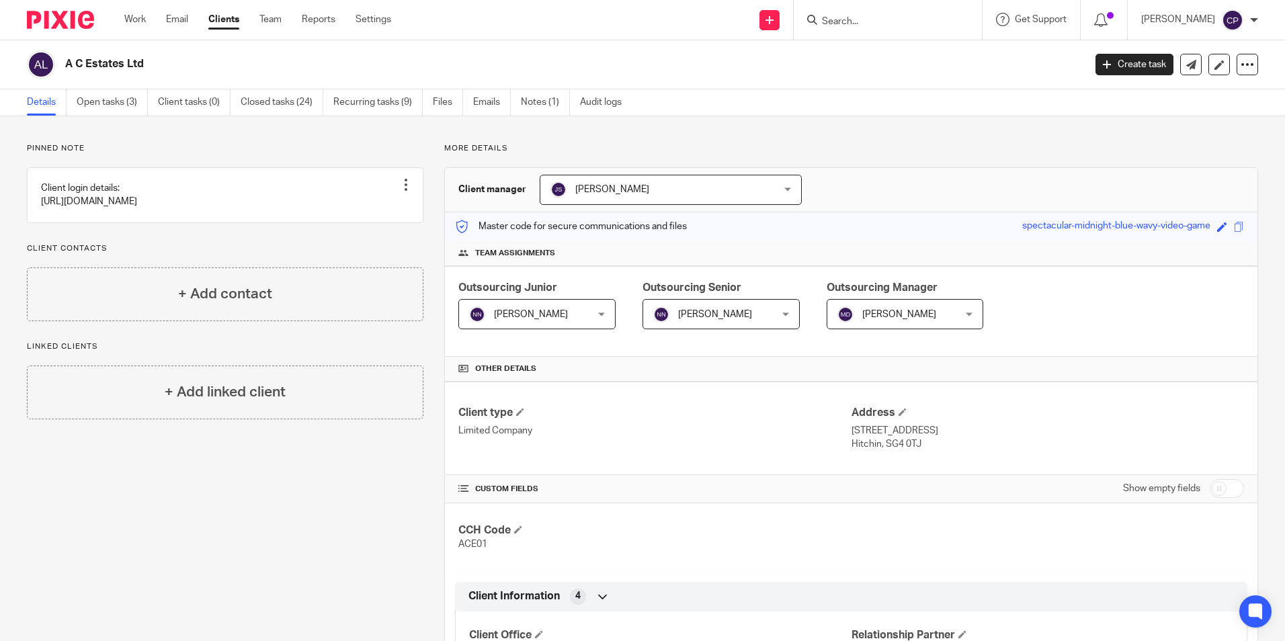
click at [903, 12] on form at bounding box center [892, 19] width 143 height 17
click at [846, 18] on input "Search" at bounding box center [881, 22] width 121 height 12
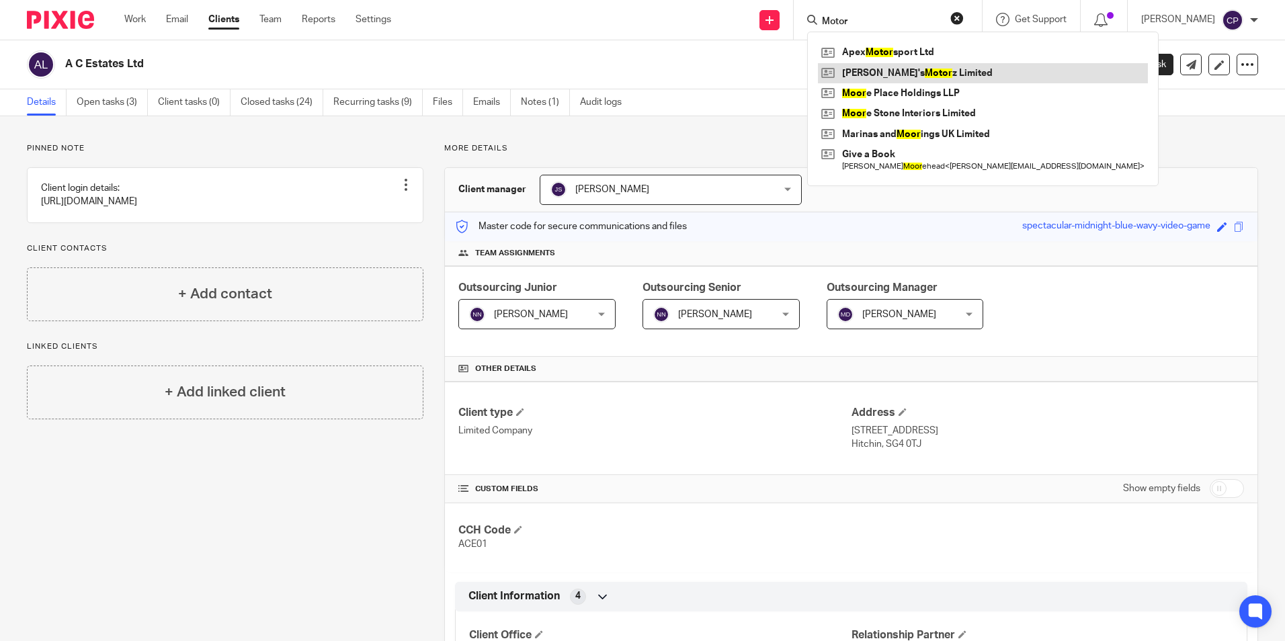
type input "Motor"
click at [903, 69] on link at bounding box center [983, 73] width 330 height 20
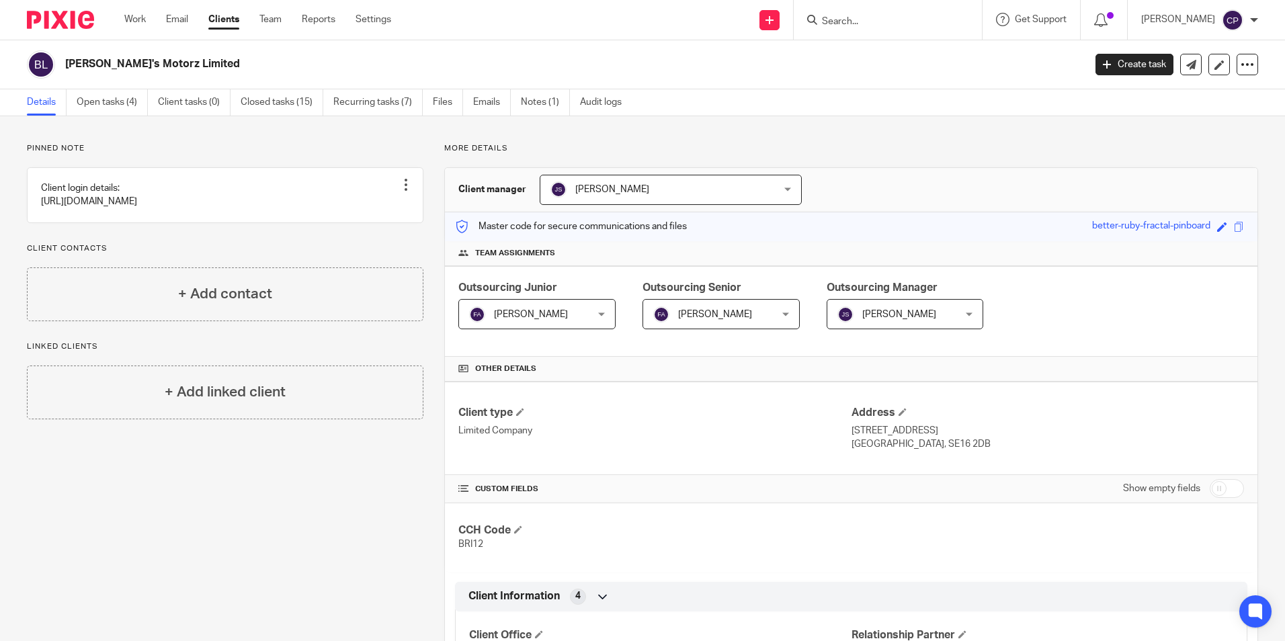
click at [894, 23] on input "Search" at bounding box center [881, 22] width 121 height 12
type input "Commercv"
click at [913, 48] on link at bounding box center [926, 52] width 216 height 20
click at [878, 24] on input "Search" at bounding box center [881, 22] width 121 height 12
type input "Dispute"
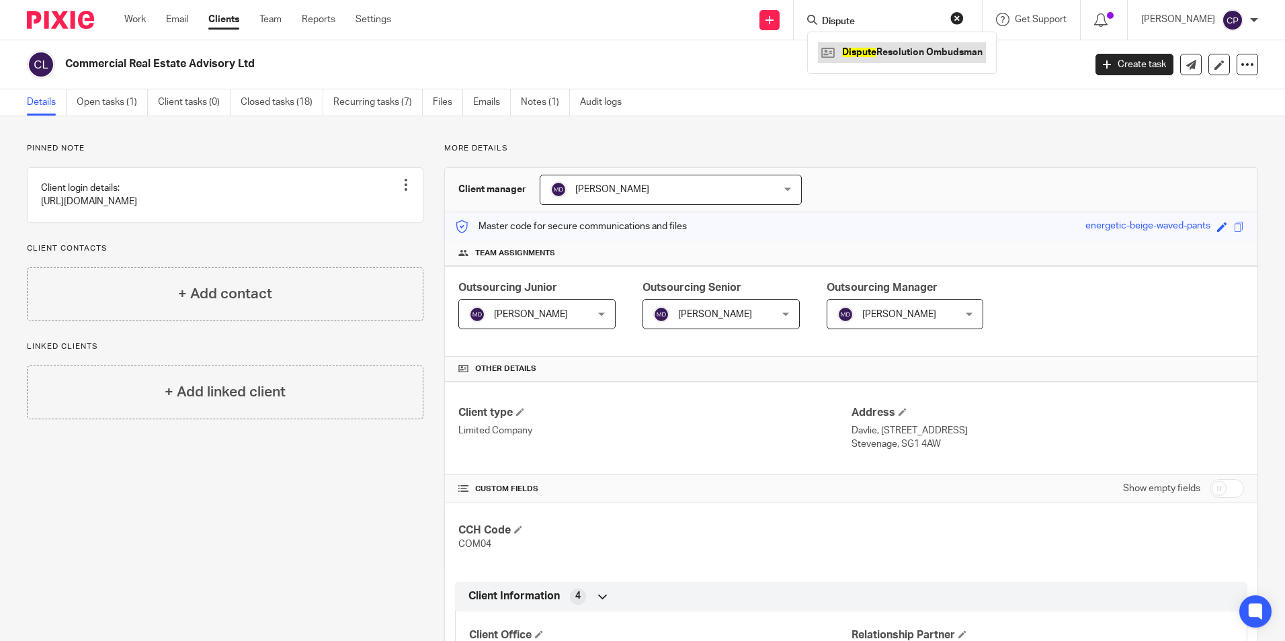
click at [887, 48] on link at bounding box center [902, 52] width 168 height 20
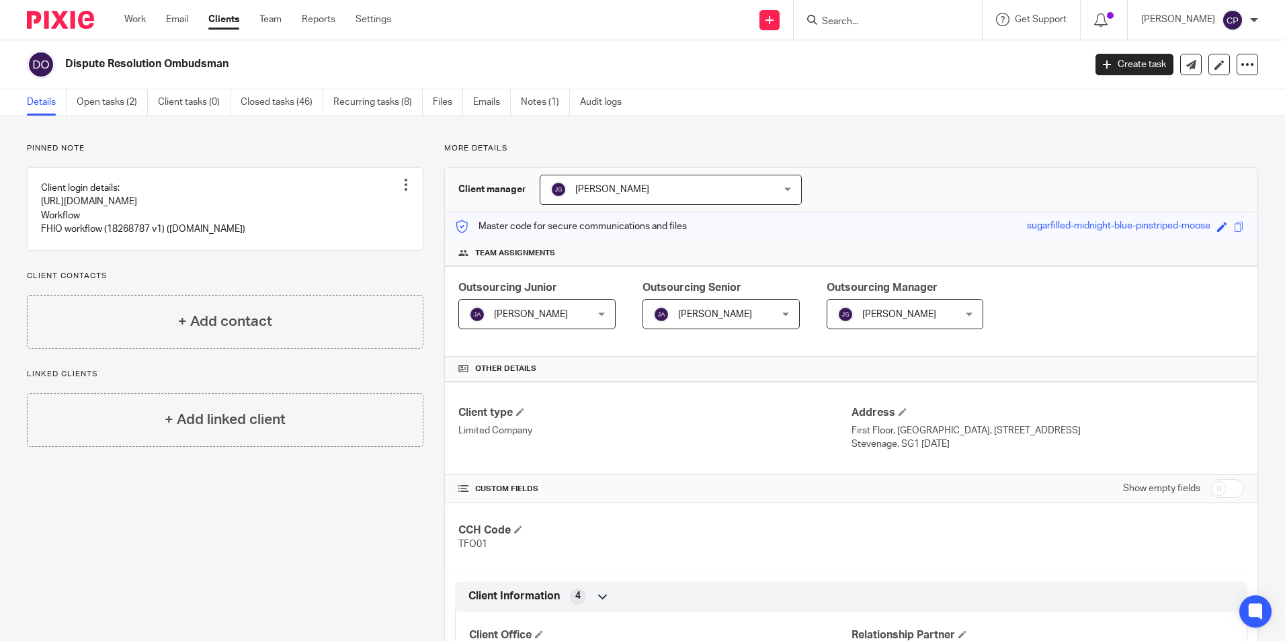
click at [851, 19] on input "Search" at bounding box center [881, 22] width 121 height 12
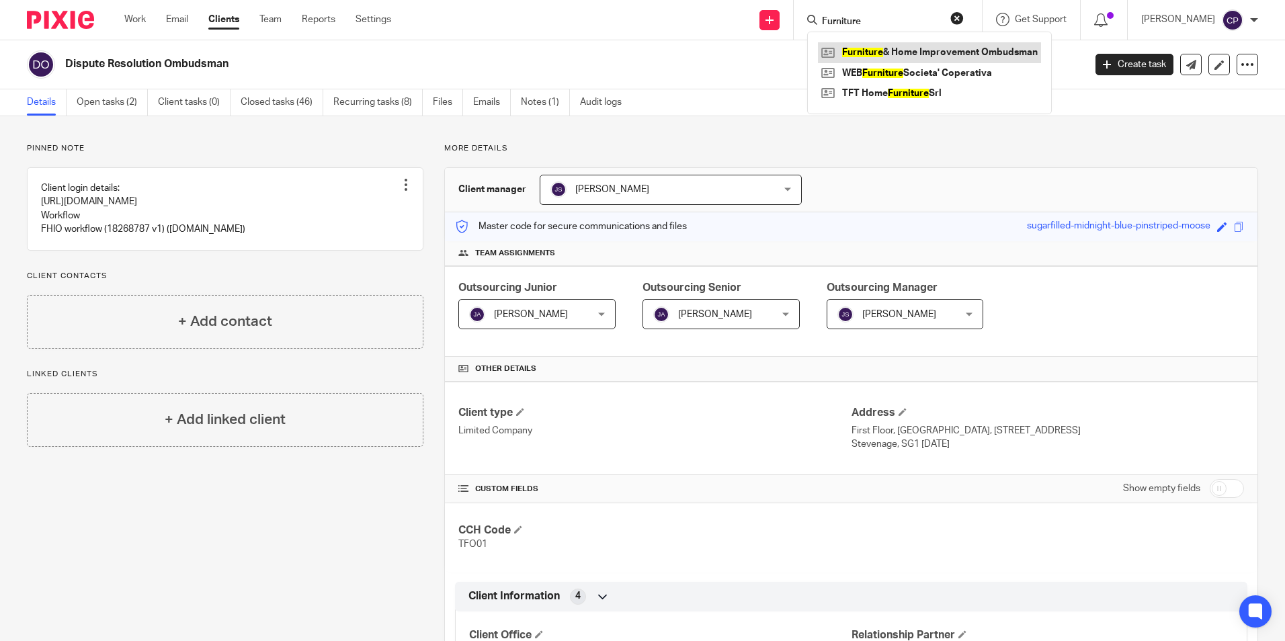
type input "Furniture"
click at [901, 50] on link at bounding box center [929, 52] width 223 height 20
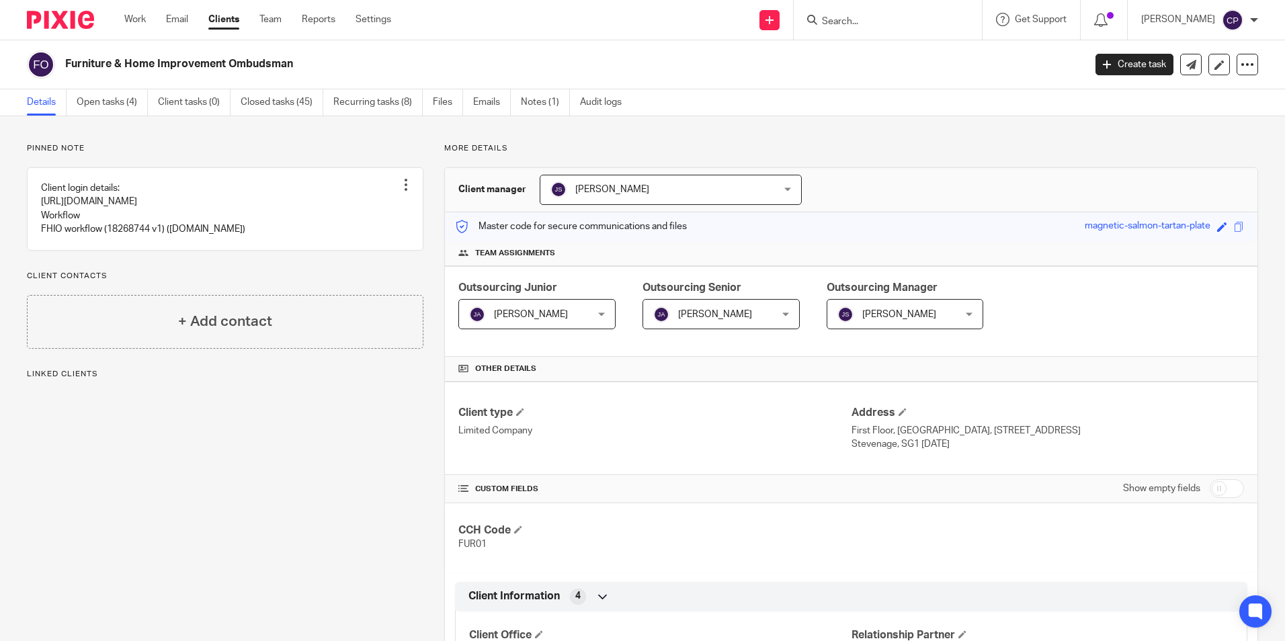
click at [843, 22] on div at bounding box center [885, 19] width 157 height 17
click at [861, 20] on input "Search" at bounding box center [881, 22] width 121 height 12
type input "Kenlight"
drag, startPoint x: 896, startPoint y: 22, endPoint x: 532, endPoint y: 13, distance: 364.4
click at [532, 13] on div "Send new email Create task Add client Request signature Kenlight Mr [PERSON_NAM…" at bounding box center [848, 20] width 874 height 40
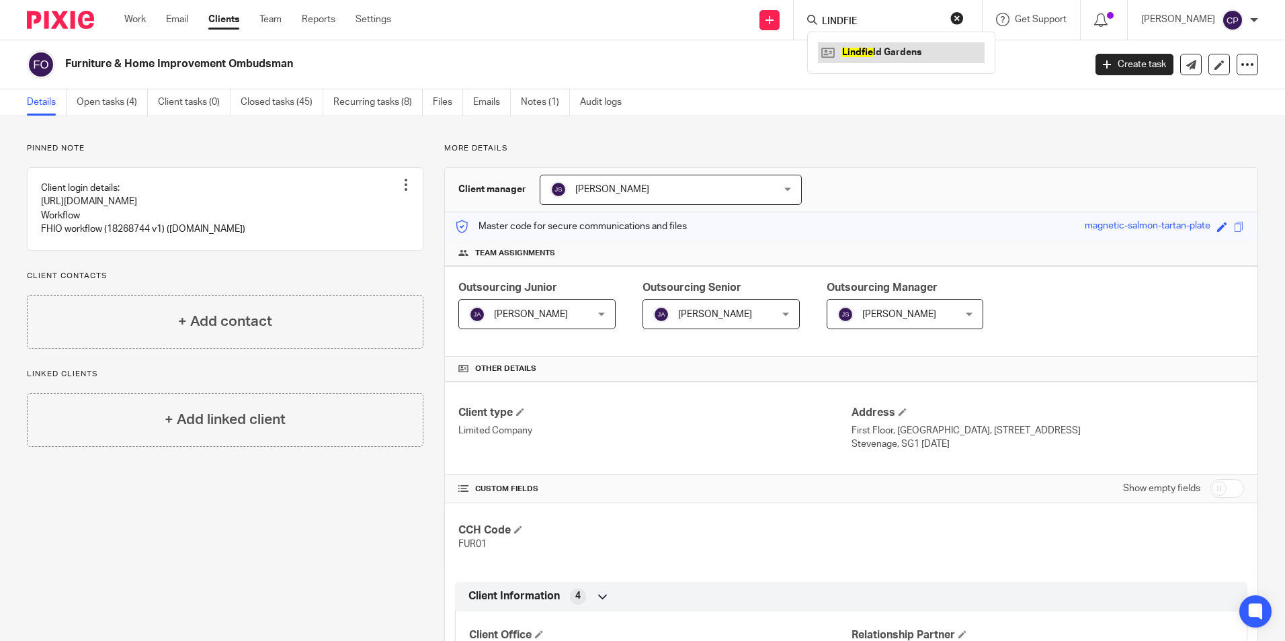
type input "LINDFIE"
click at [915, 58] on link at bounding box center [901, 52] width 167 height 20
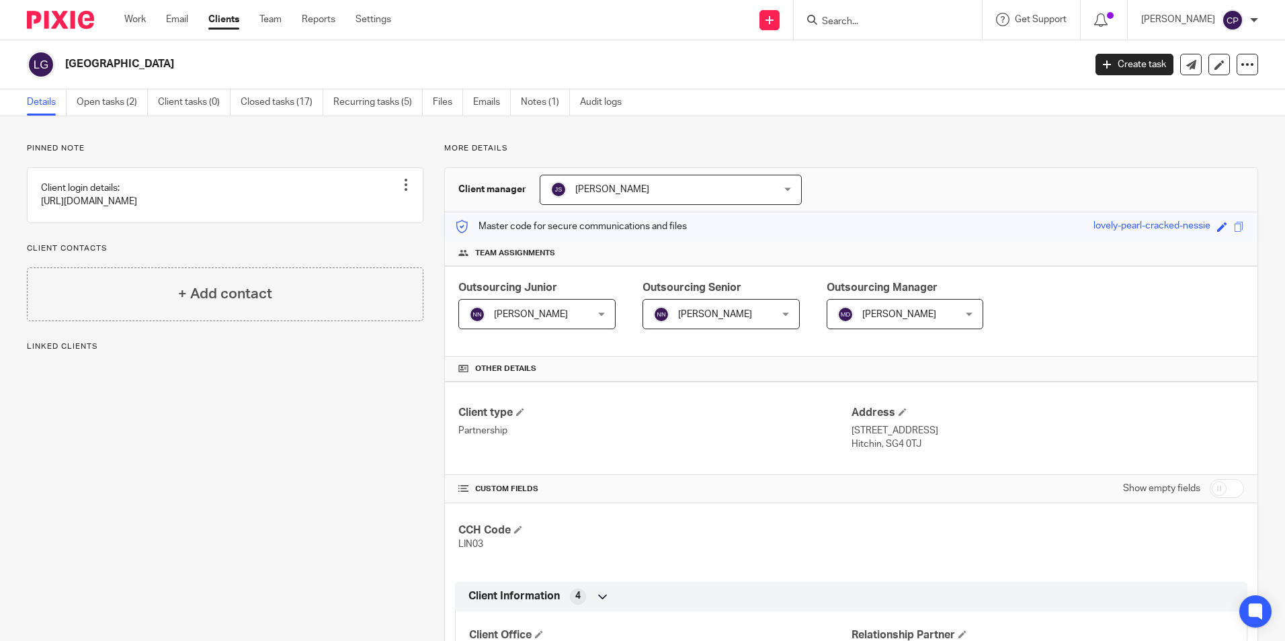
click at [870, 22] on input "Search" at bounding box center [881, 22] width 121 height 12
type input "oAKFIEL"
click at [883, 50] on link at bounding box center [904, 52] width 173 height 20
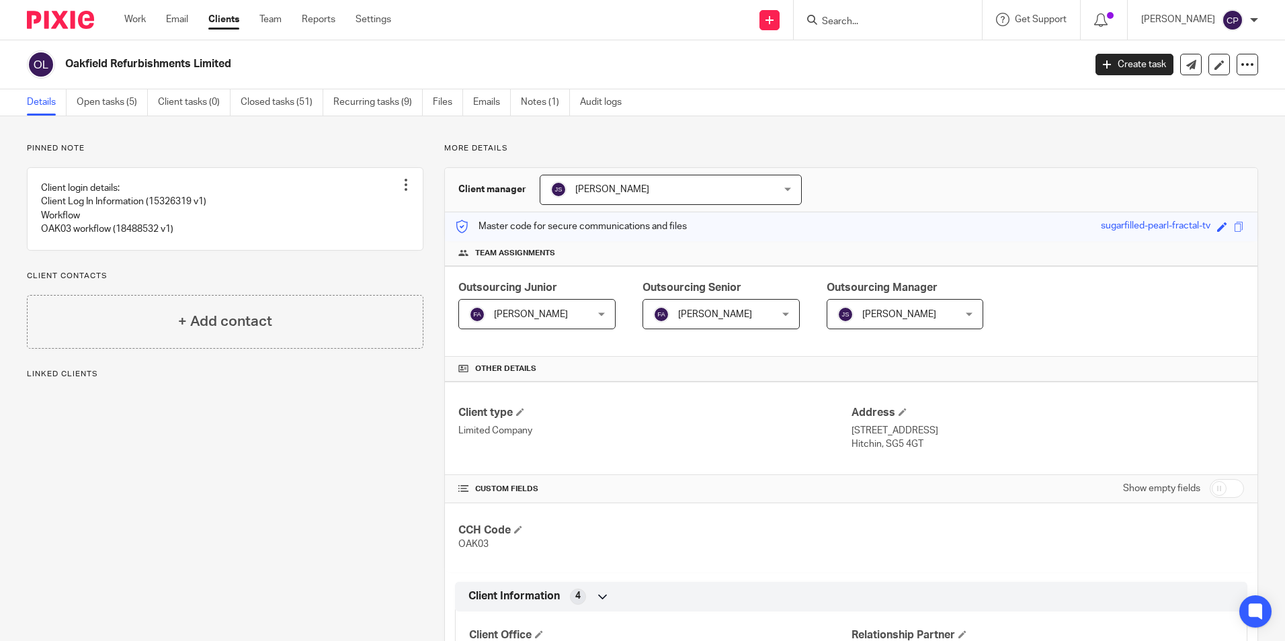
click at [870, 25] on input "Search" at bounding box center [881, 22] width 121 height 12
type input "PCB"
click at [882, 52] on link at bounding box center [901, 52] width 167 height 20
click at [861, 16] on input "Search" at bounding box center [881, 22] width 121 height 12
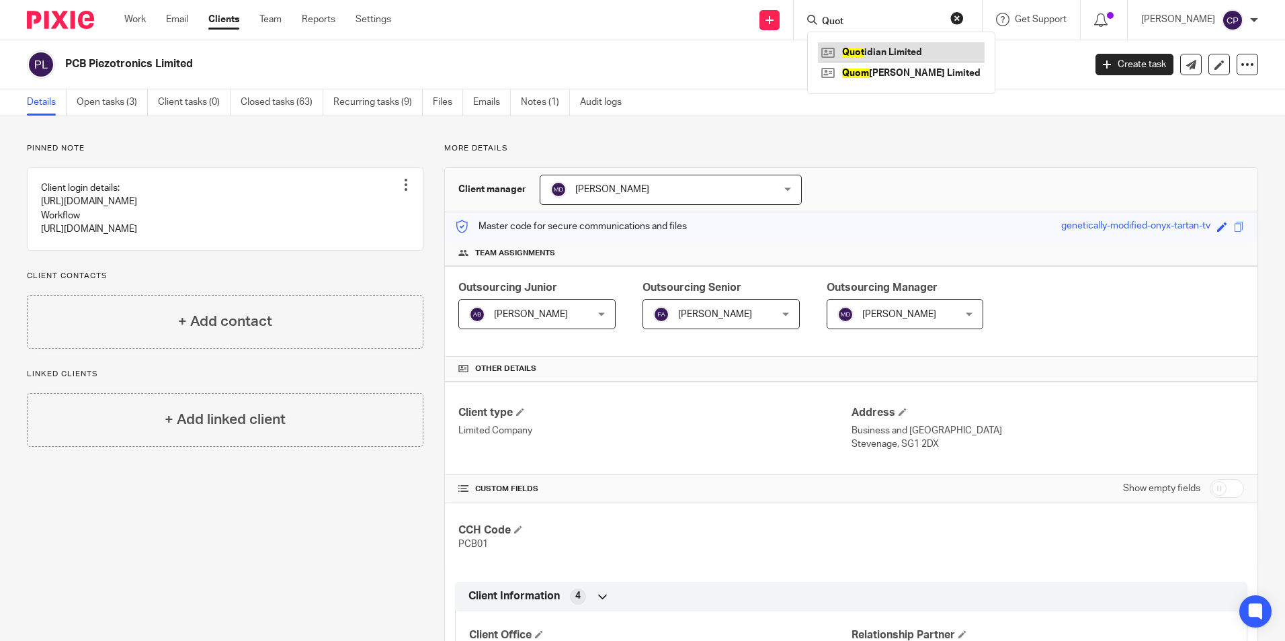
type input "Quot"
click at [885, 59] on link at bounding box center [901, 52] width 167 height 20
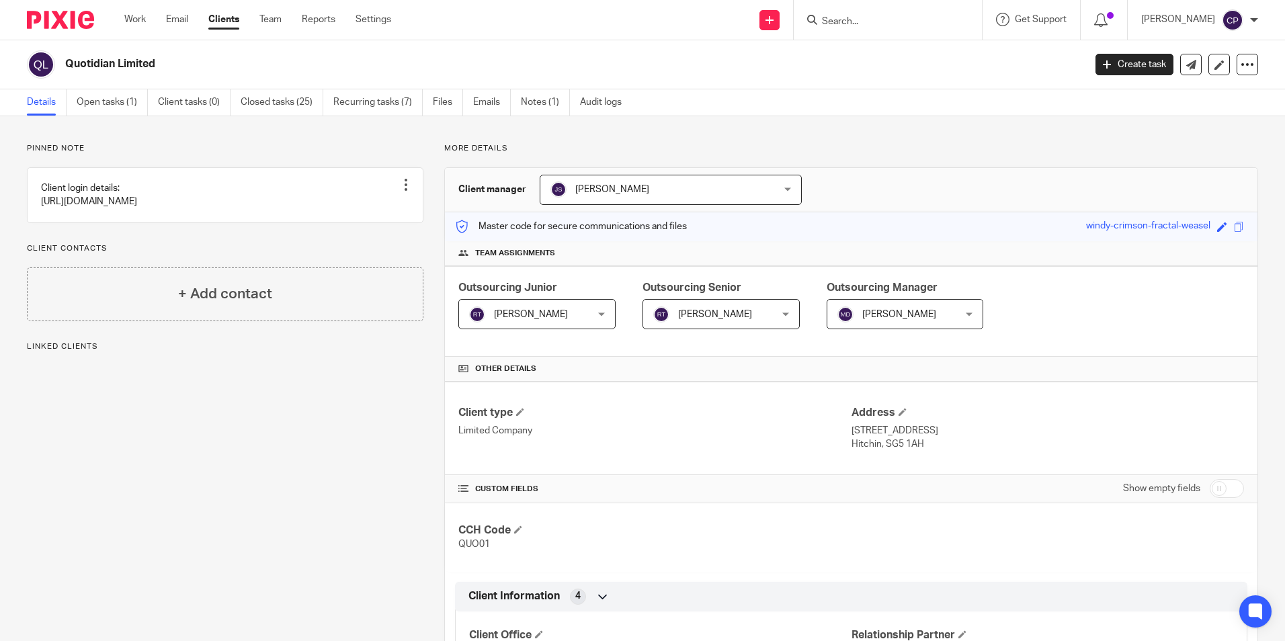
click at [872, 19] on input "Search" at bounding box center [881, 22] width 121 height 12
type input "Rail Om"
click at [892, 50] on link at bounding box center [901, 52] width 167 height 20
click at [877, 17] on input "Search" at bounding box center [881, 22] width 121 height 12
type input "lamboo"
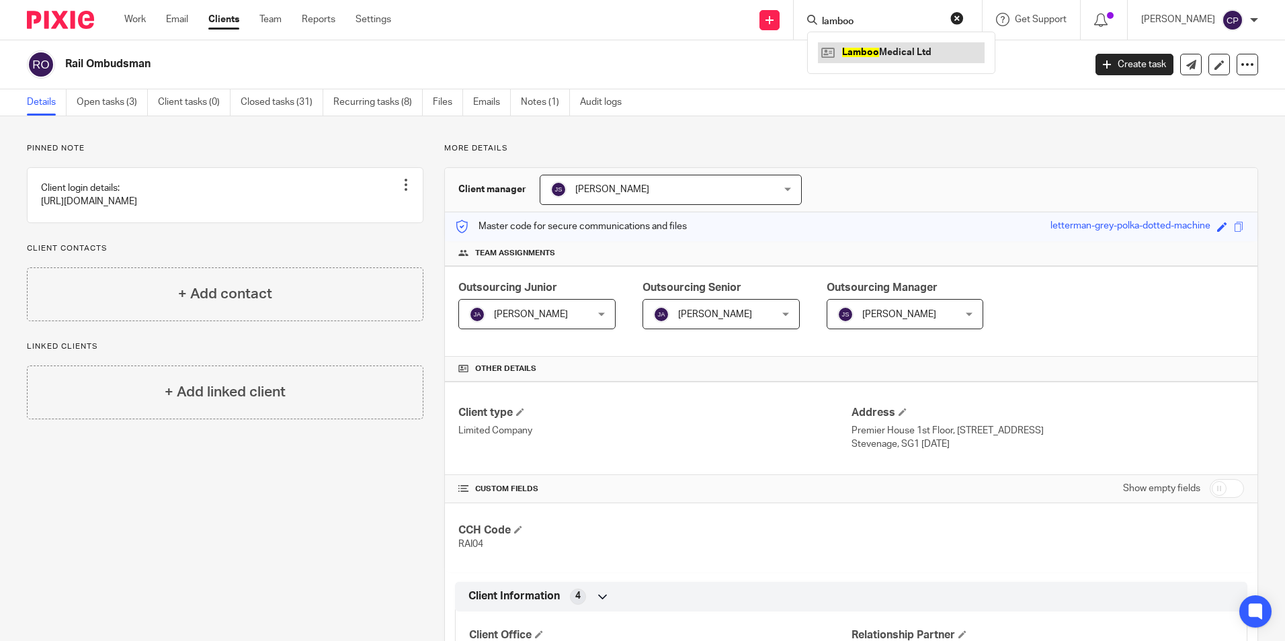
click at [901, 54] on link at bounding box center [901, 52] width 167 height 20
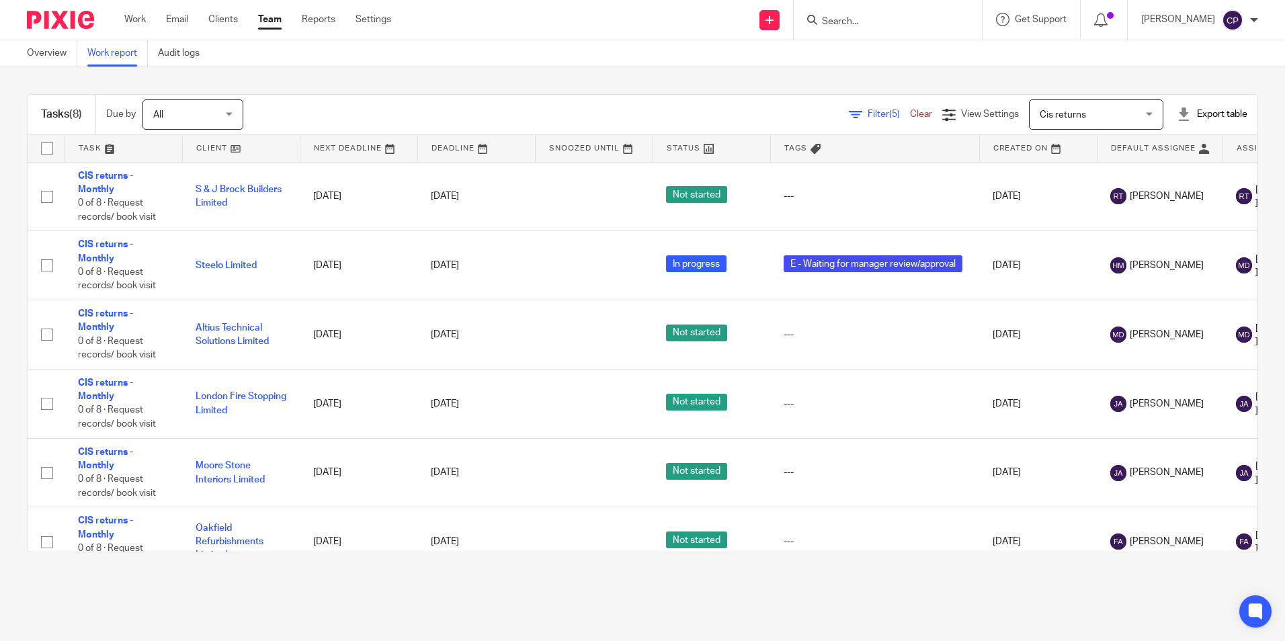
click at [888, 17] on input "Search" at bounding box center [881, 22] width 121 height 12
type input "Portland"
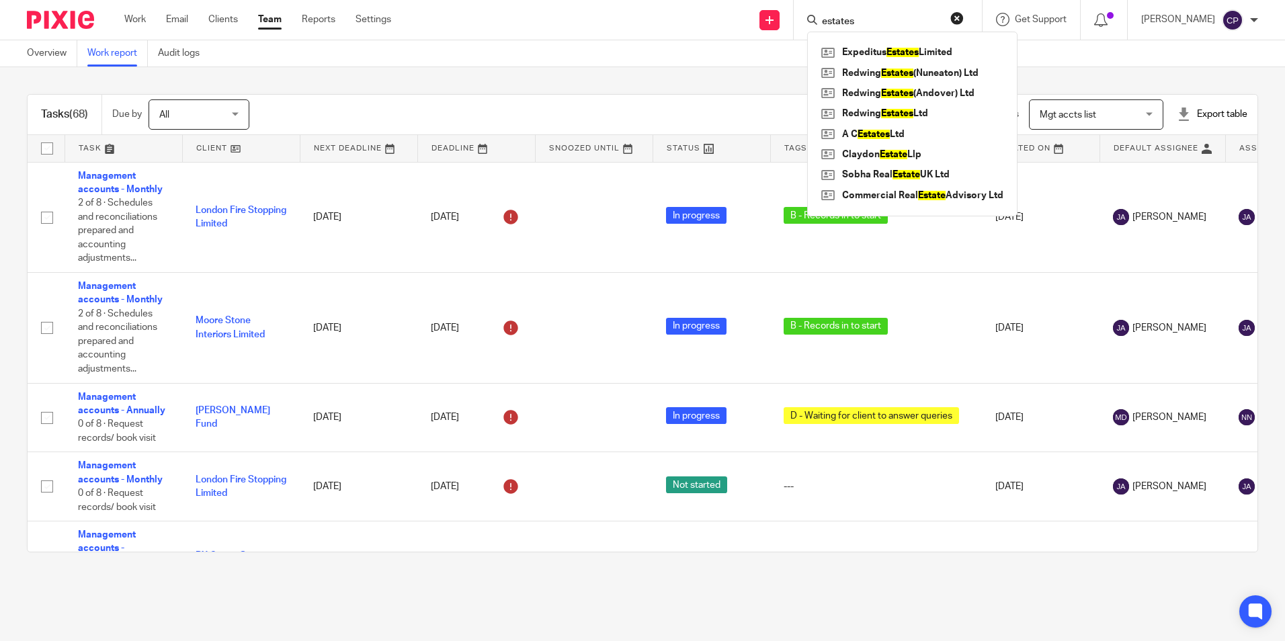
scroll to position [4785, 0]
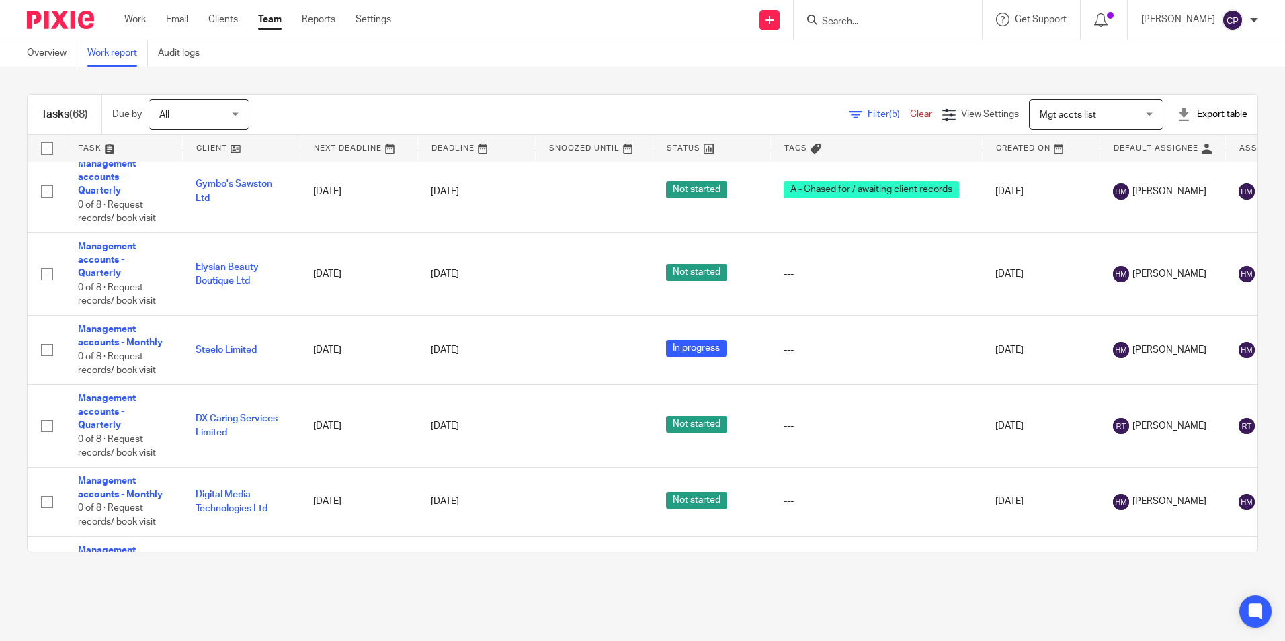
scroll to position [4785, 0]
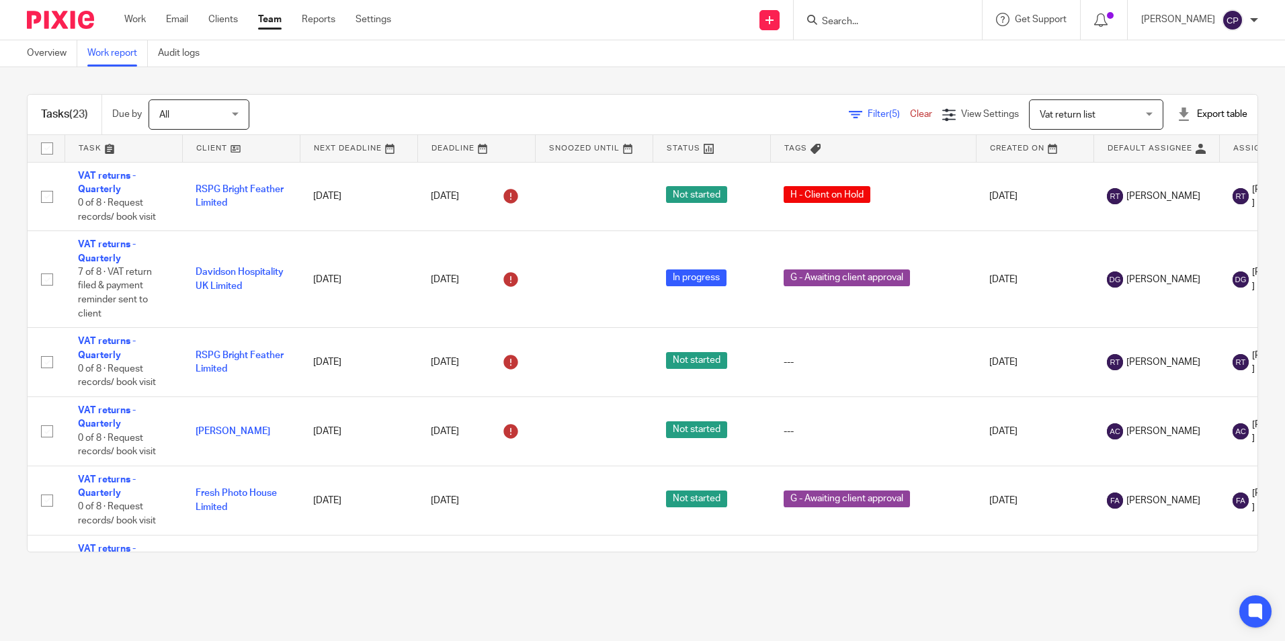
scroll to position [1319, 0]
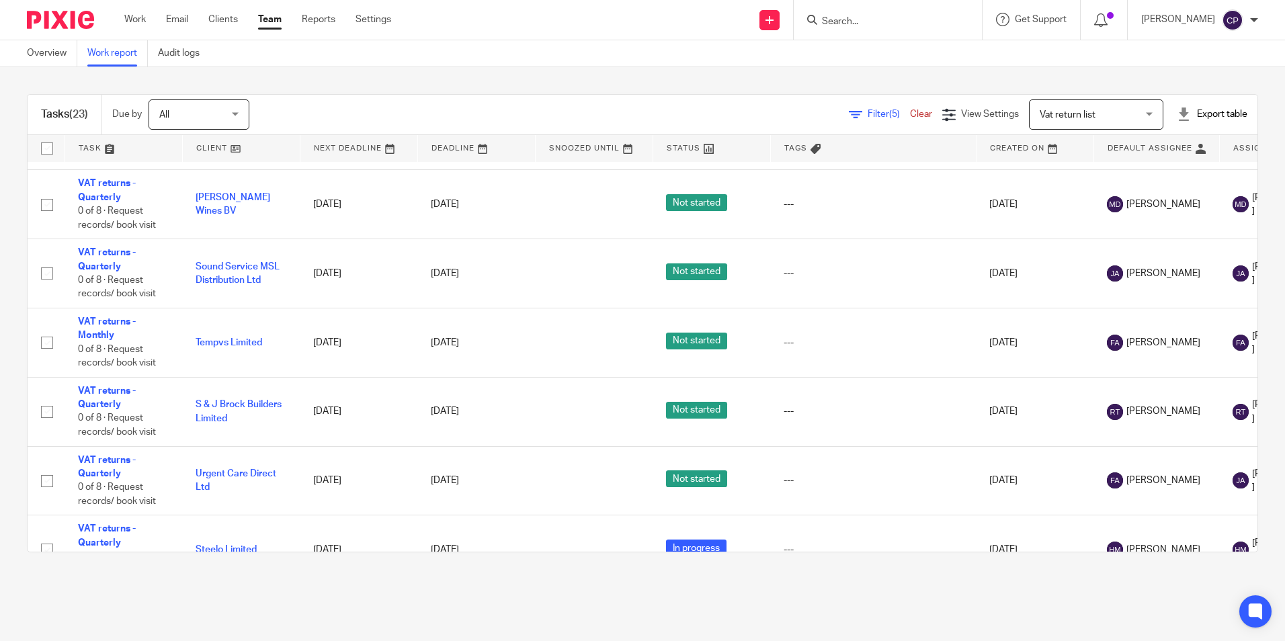
scroll to position [1319, 0]
